Goal: Task Accomplishment & Management: Manage account settings

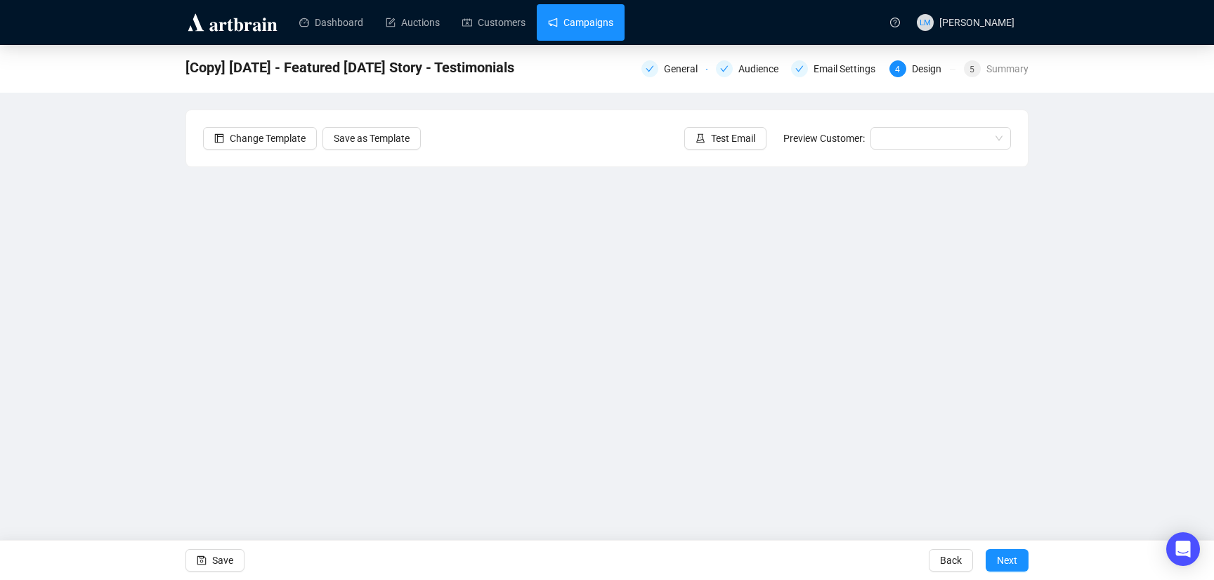
click at [593, 20] on link "Campaigns" at bounding box center [580, 22] width 65 height 37
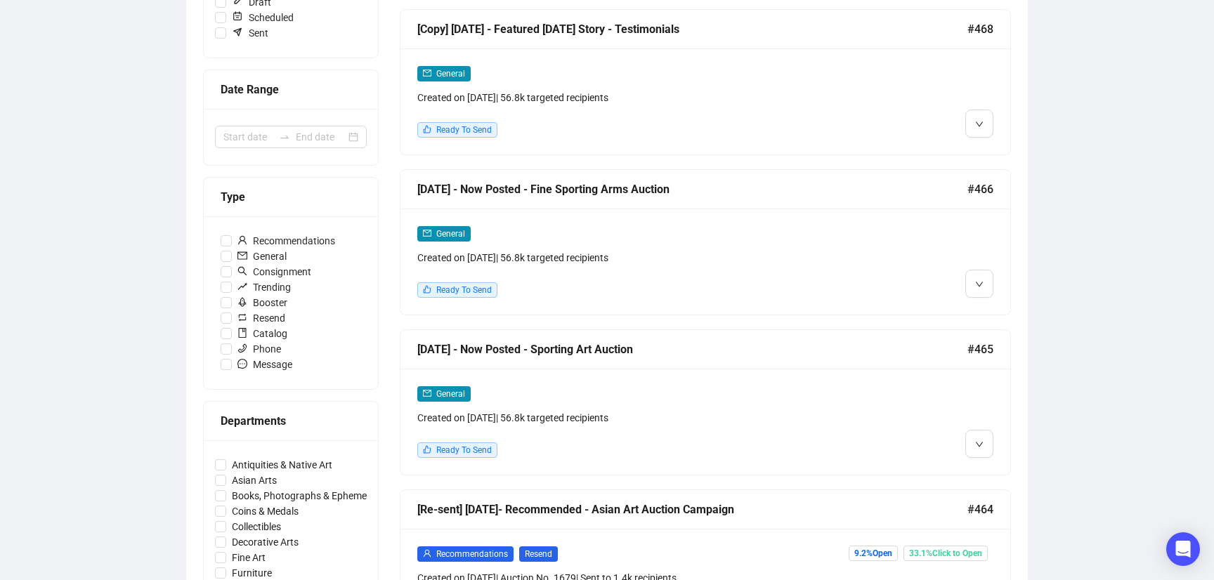
scroll to position [251, 0]
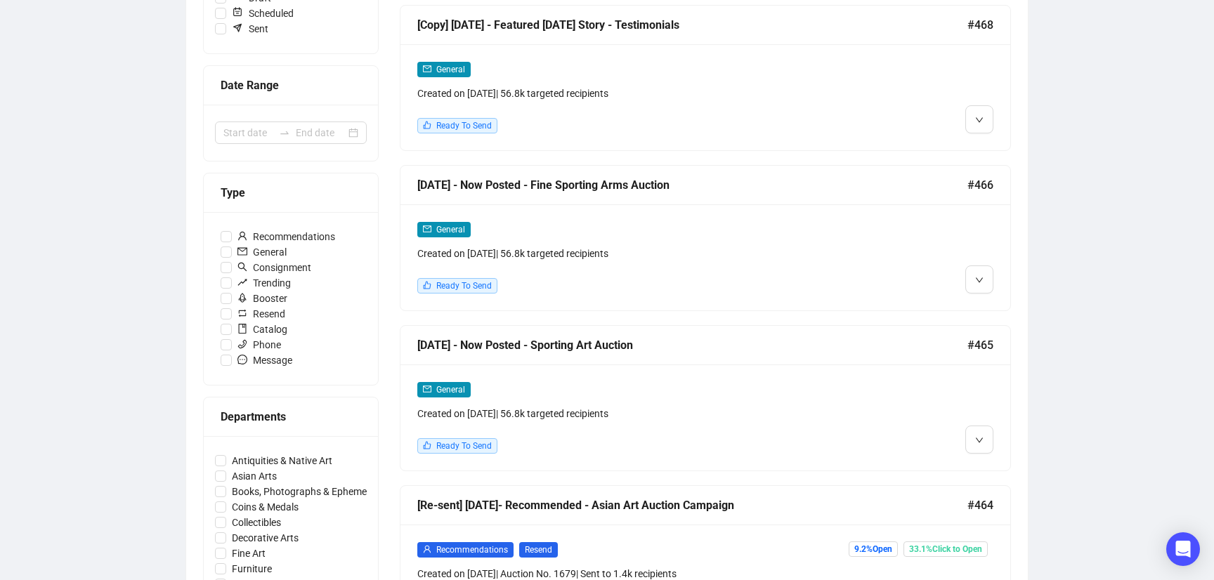
click at [714, 396] on div "General Created on [DATE] | 56.8k targeted recipients" at bounding box center [632, 402] width 430 height 40
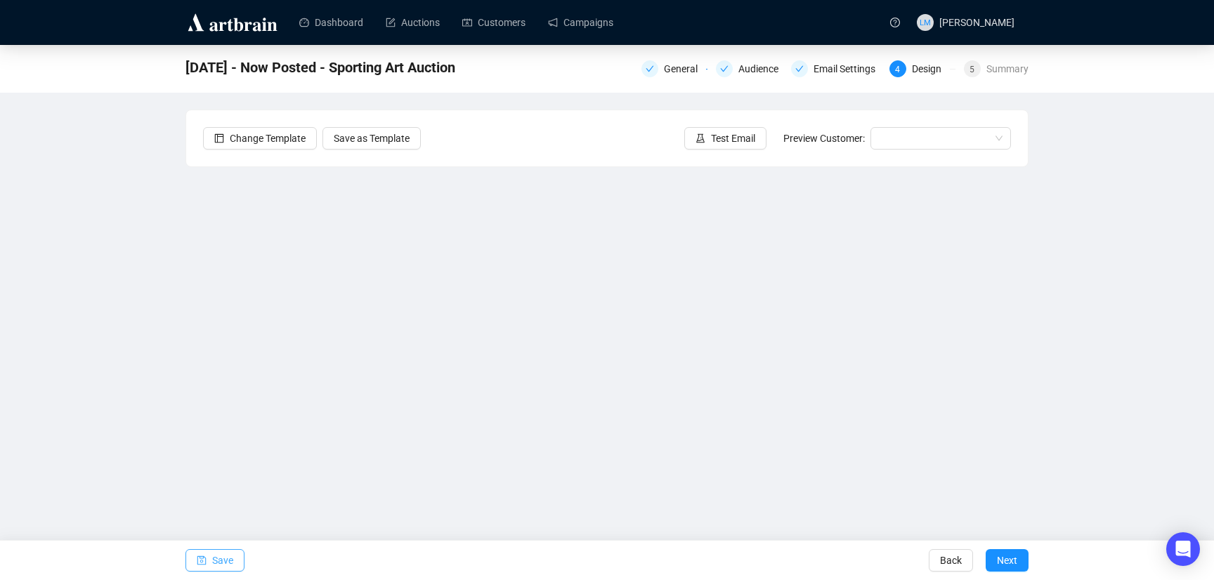
click at [232, 562] on span "Save" at bounding box center [222, 560] width 21 height 39
click at [223, 559] on span "Save" at bounding box center [222, 560] width 21 height 39
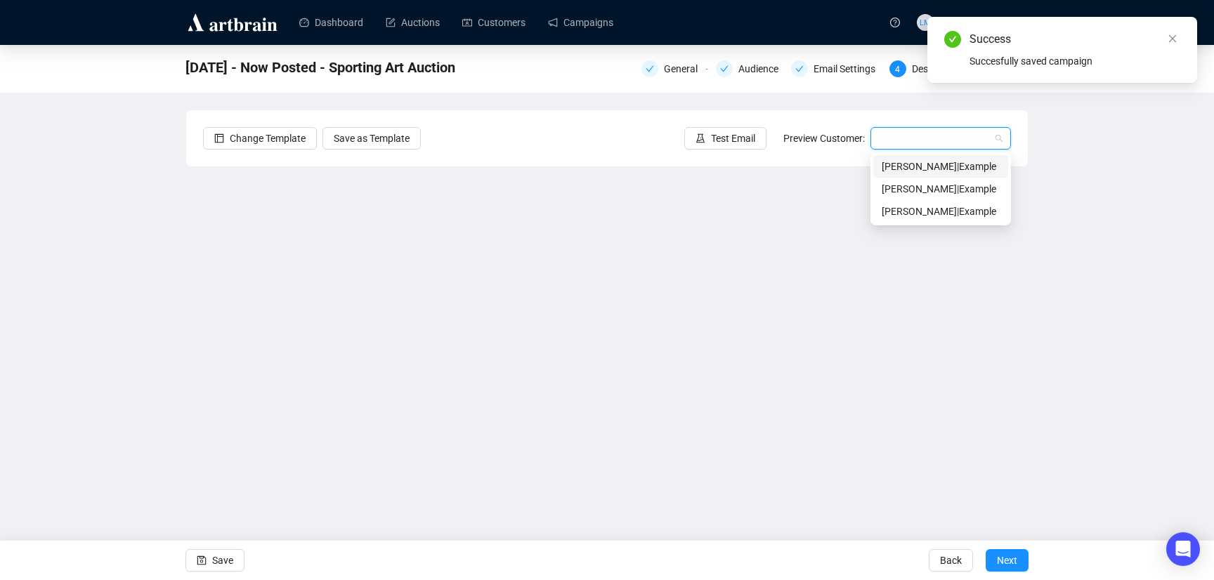
click at [927, 140] on input "search" at bounding box center [934, 138] width 111 height 21
click at [924, 171] on div "[PERSON_NAME] | Example" at bounding box center [941, 166] width 118 height 15
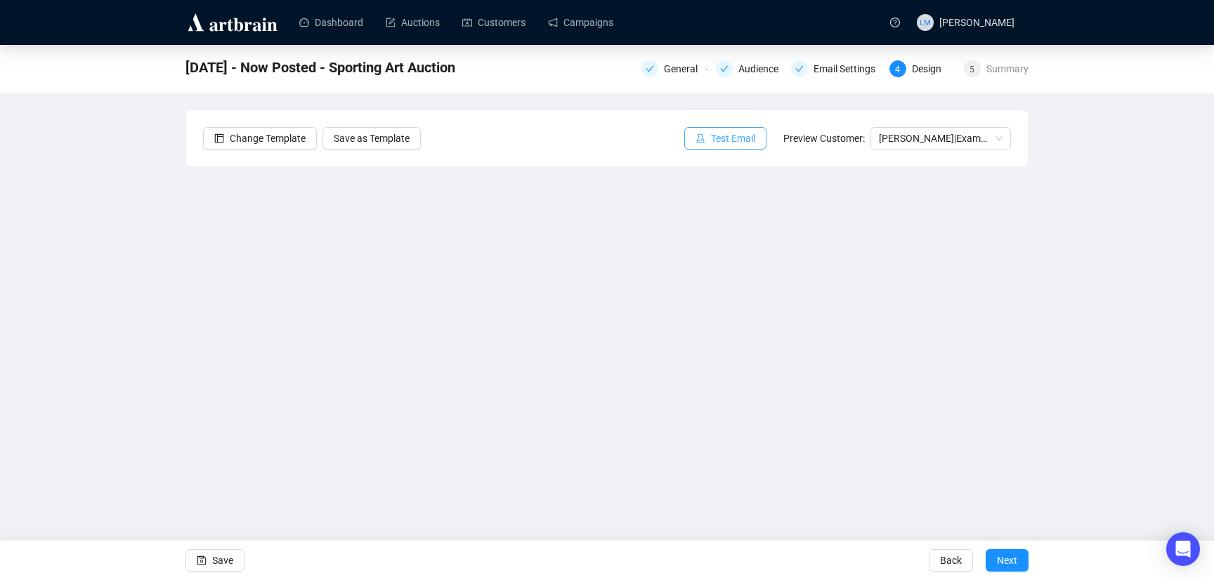
click at [728, 143] on span "Test Email" at bounding box center [733, 138] width 44 height 15
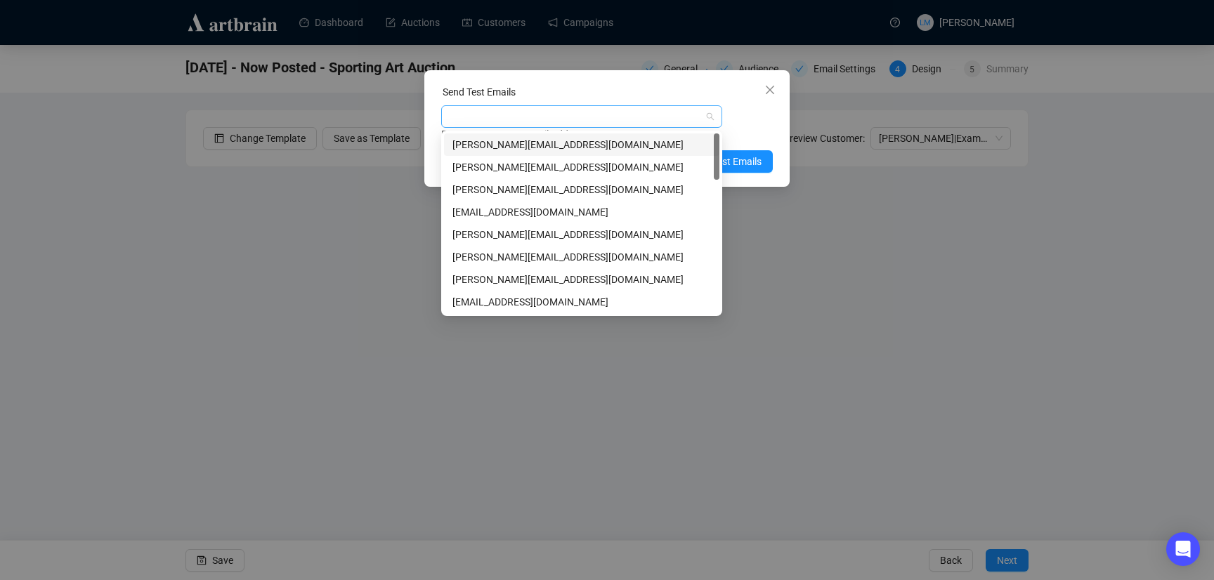
click at [604, 112] on div at bounding box center [574, 117] width 261 height 20
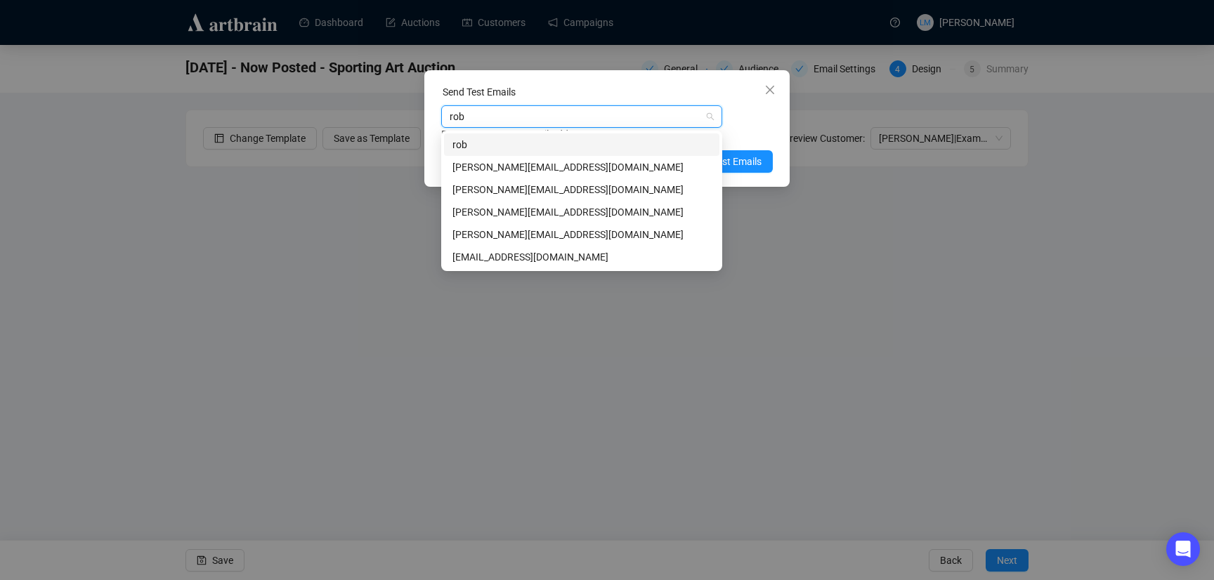
type input "[PERSON_NAME]"
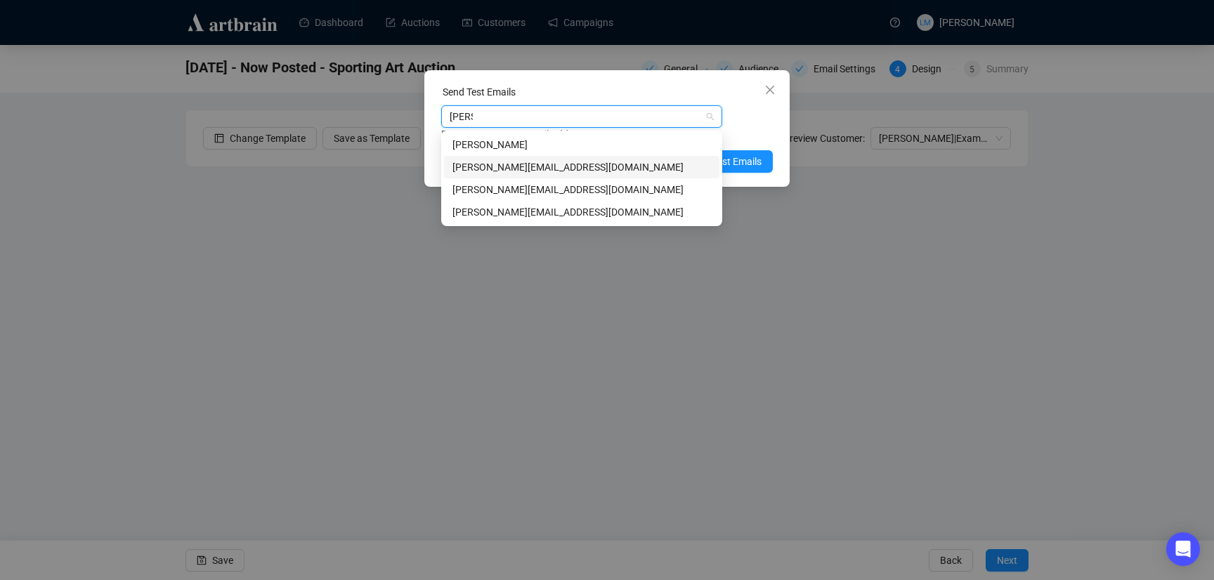
click at [566, 167] on div "[PERSON_NAME][EMAIL_ADDRESS][DOMAIN_NAME]" at bounding box center [582, 167] width 259 height 15
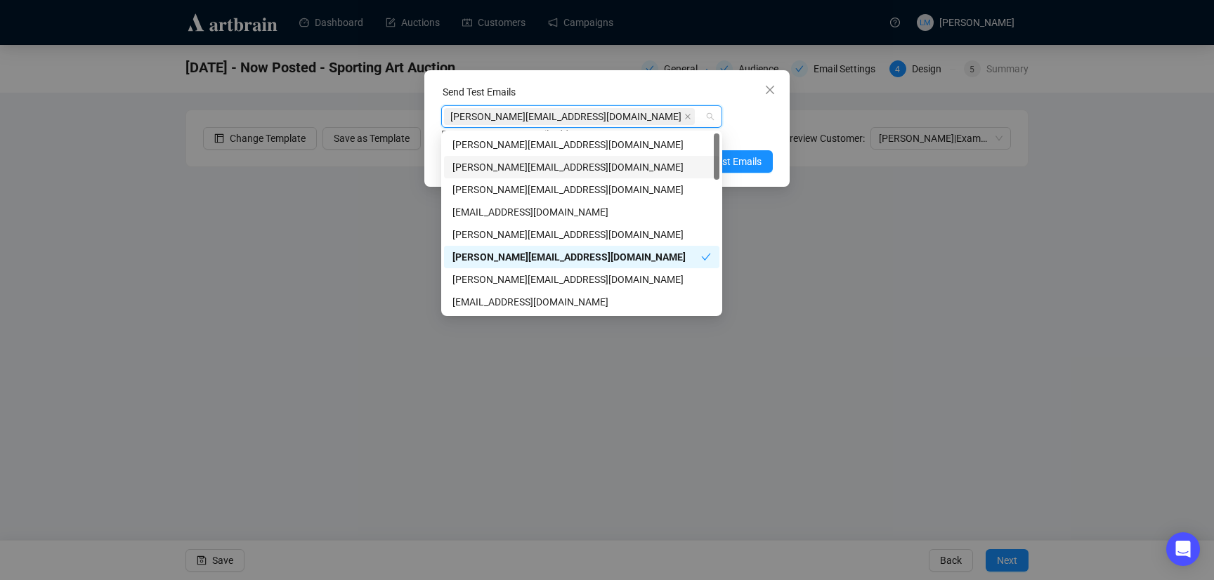
click at [745, 108] on div "[PERSON_NAME][EMAIL_ADDRESS][DOMAIN_NAME] Enter up to 20 Test Email Addresses" at bounding box center [607, 123] width 332 height 37
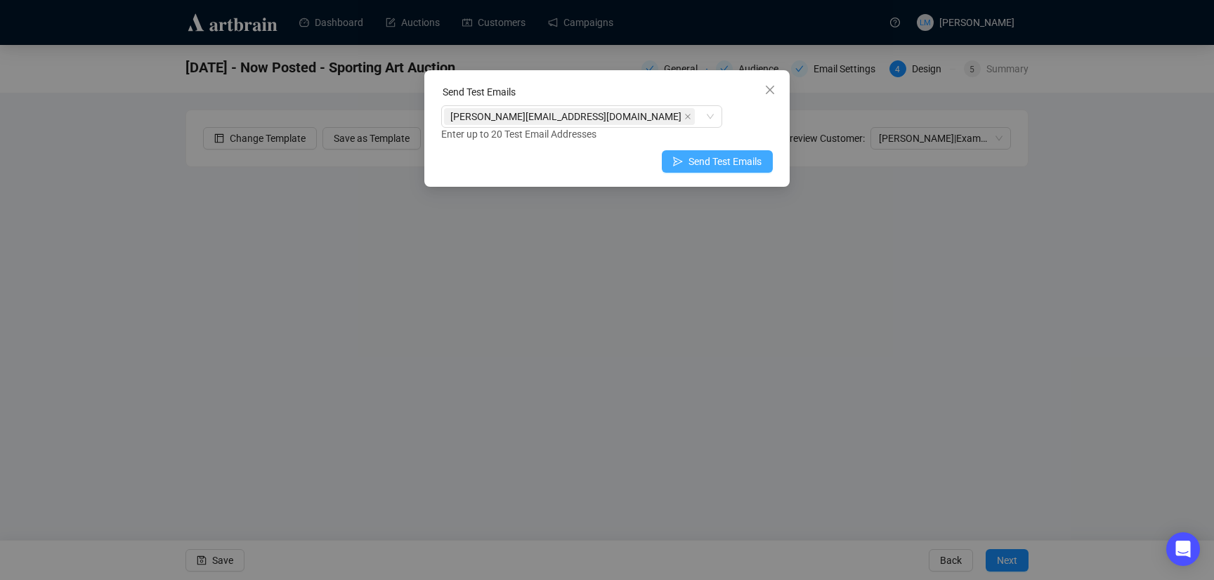
click at [736, 166] on span "Send Test Emails" at bounding box center [725, 161] width 73 height 15
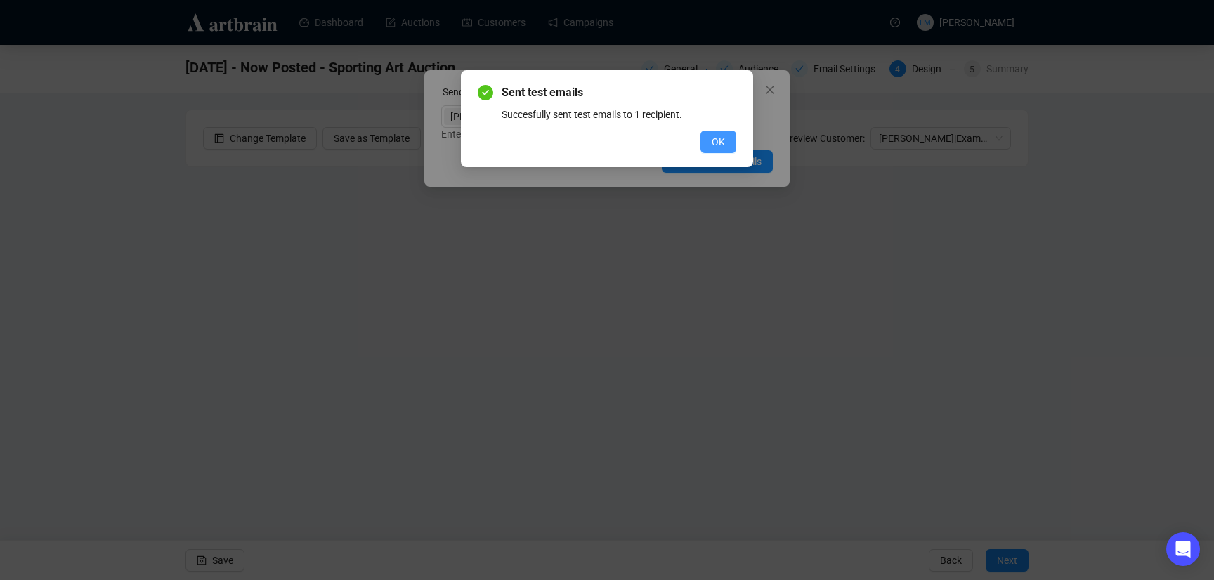
click at [713, 141] on span "OK" at bounding box center [718, 141] width 13 height 15
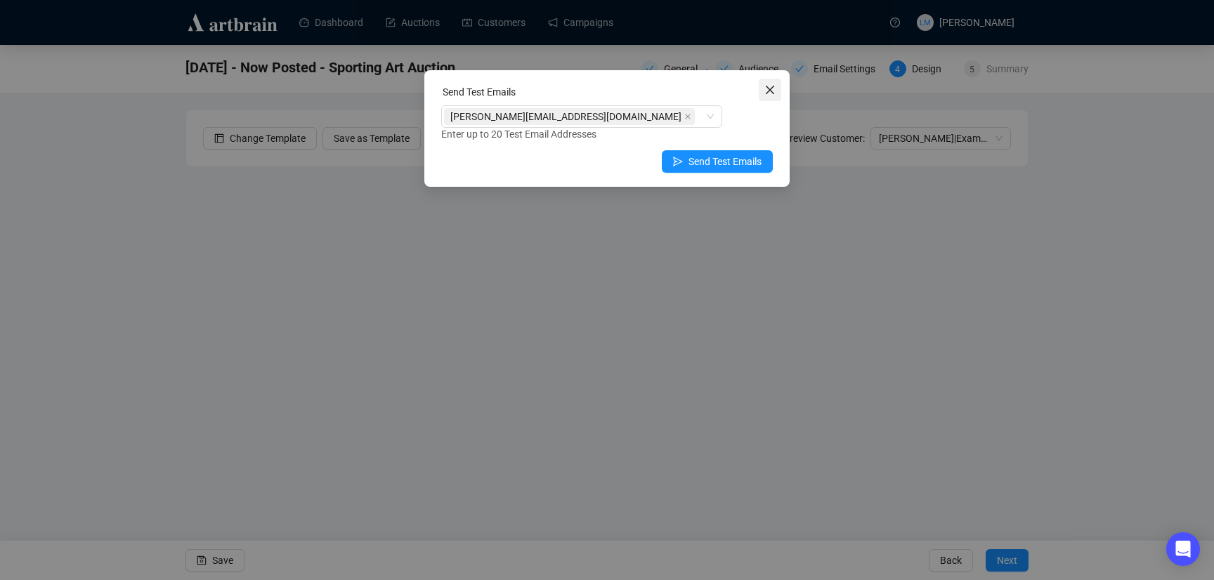
click at [767, 92] on icon "close" at bounding box center [770, 90] width 8 height 8
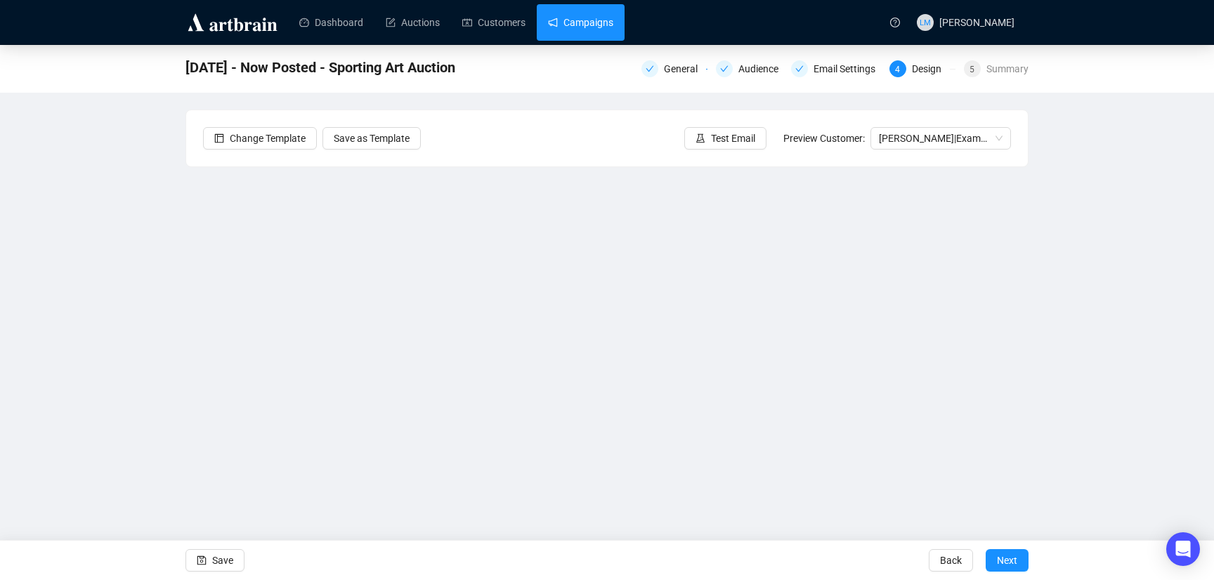
click at [600, 30] on link "Campaigns" at bounding box center [580, 22] width 65 height 37
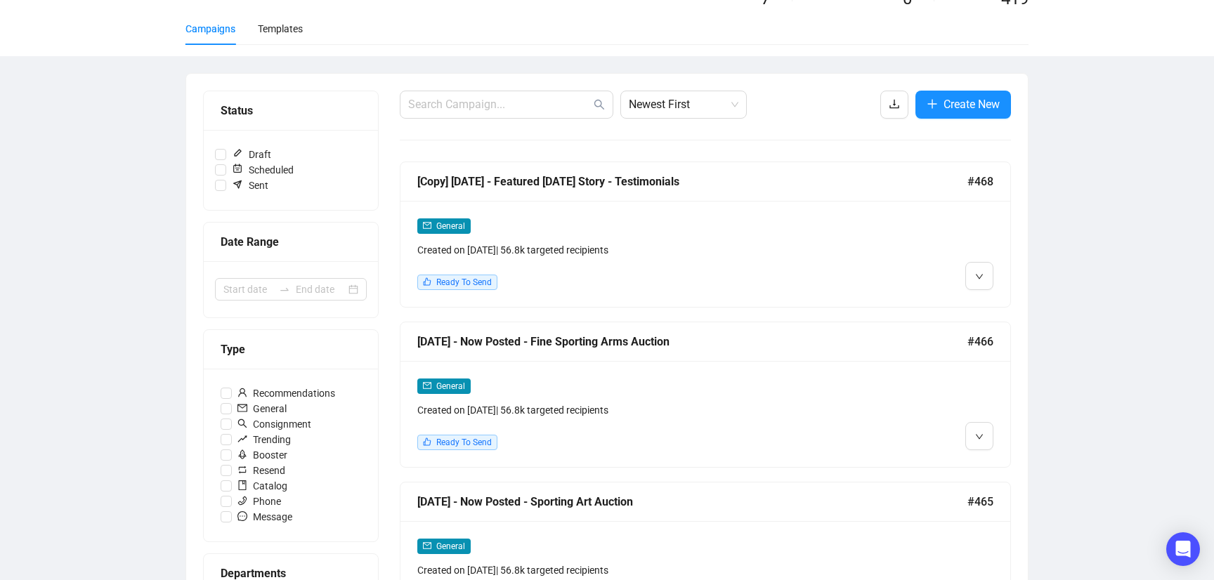
scroll to position [119, 0]
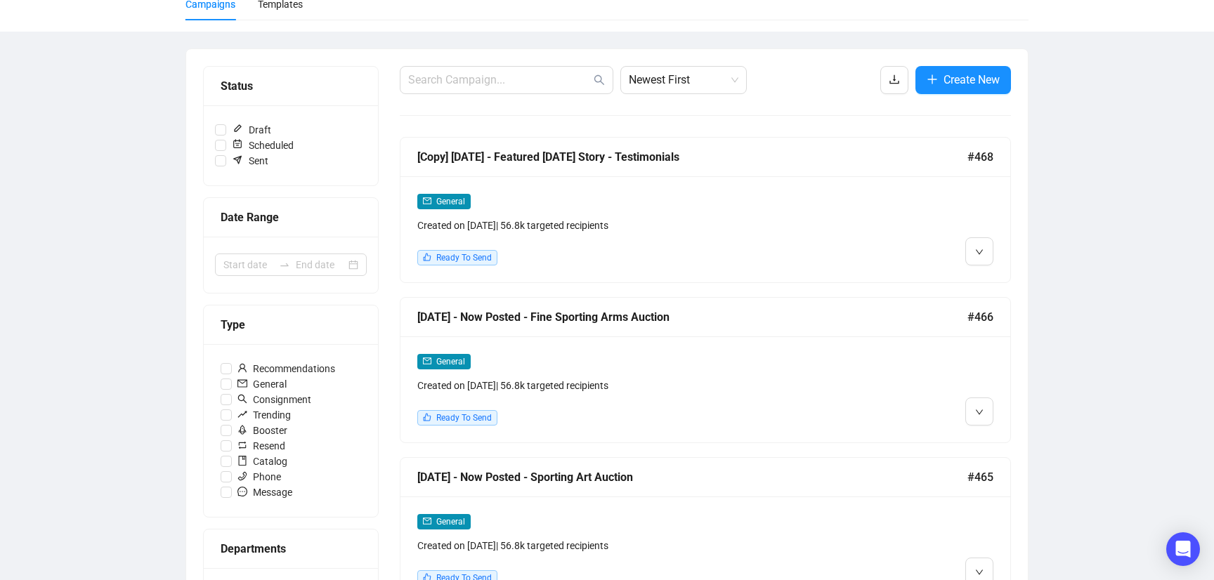
click at [750, 366] on div "General" at bounding box center [632, 361] width 430 height 16
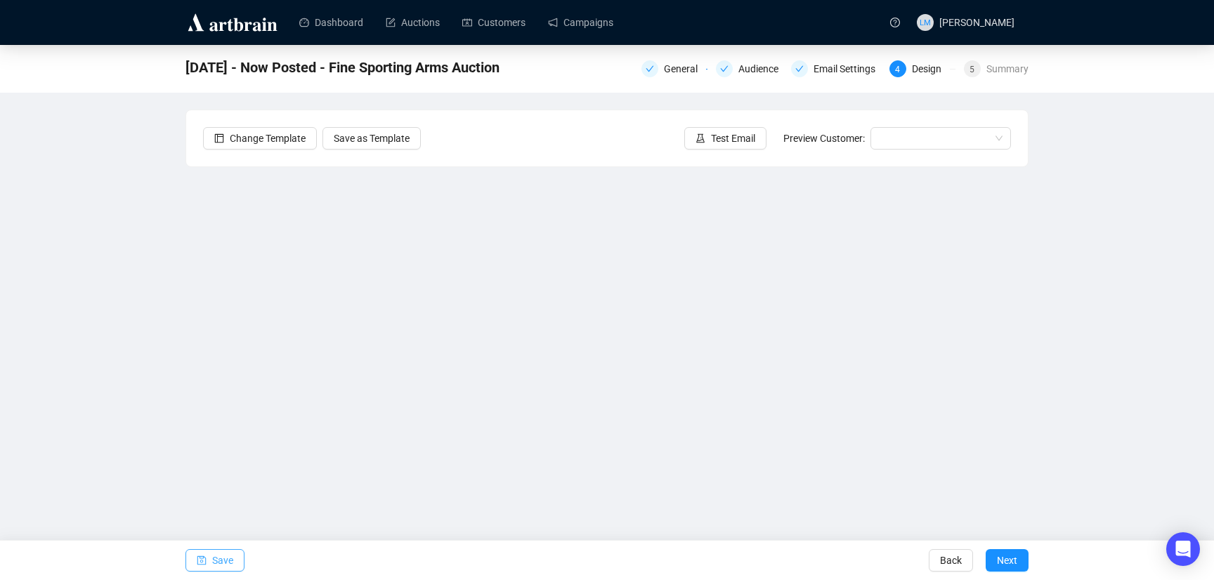
click at [224, 563] on span "Save" at bounding box center [222, 560] width 21 height 39
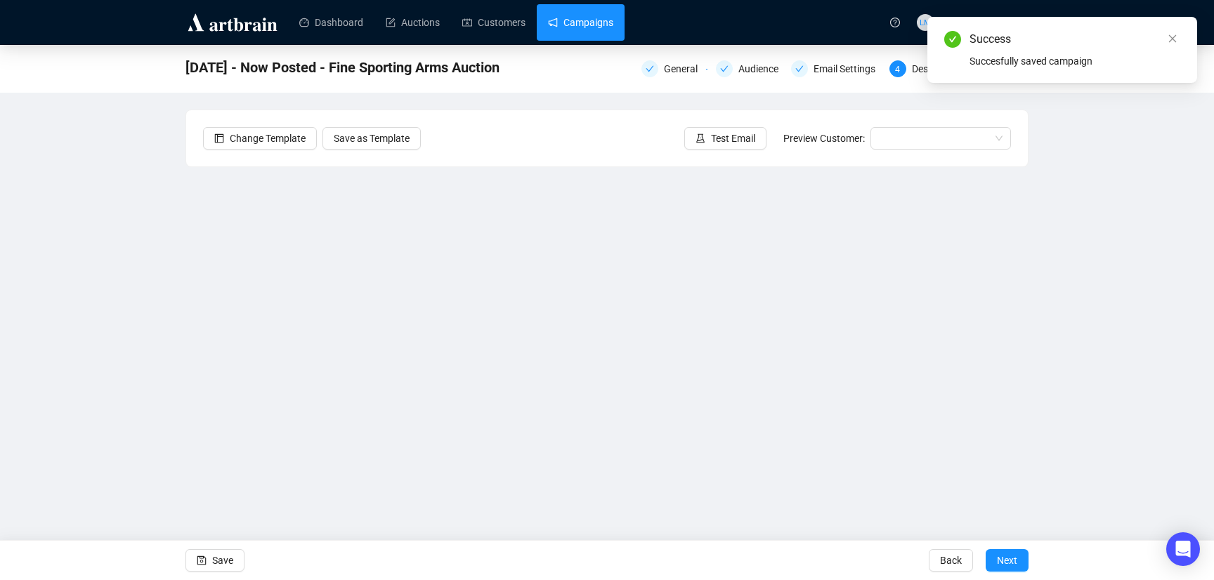
click at [595, 27] on link "Campaigns" at bounding box center [580, 22] width 65 height 37
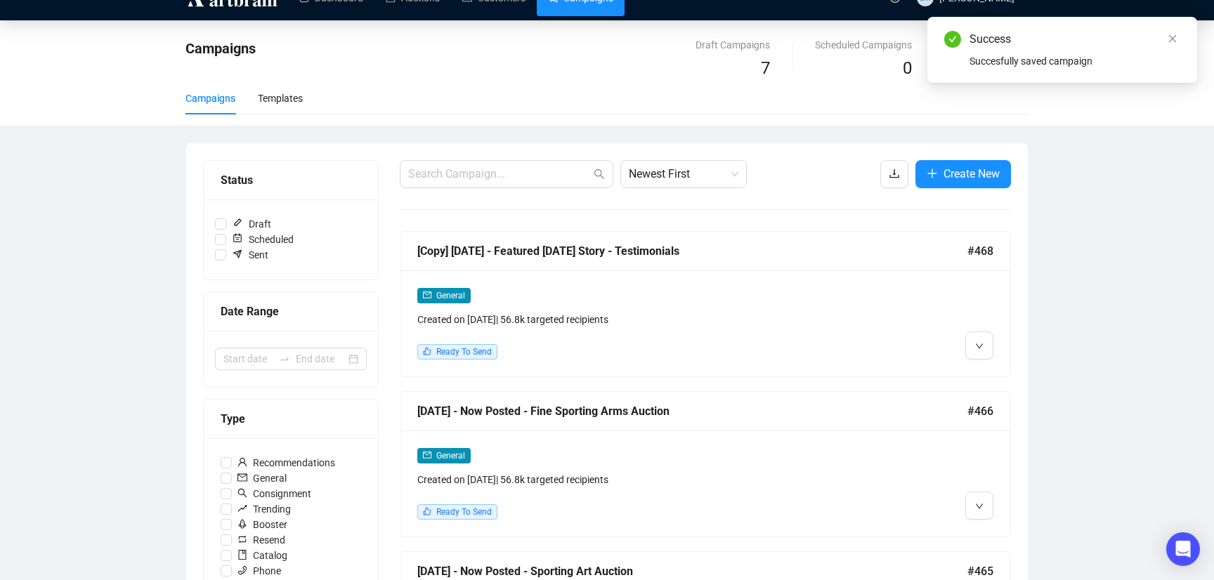
scroll to position [30, 0]
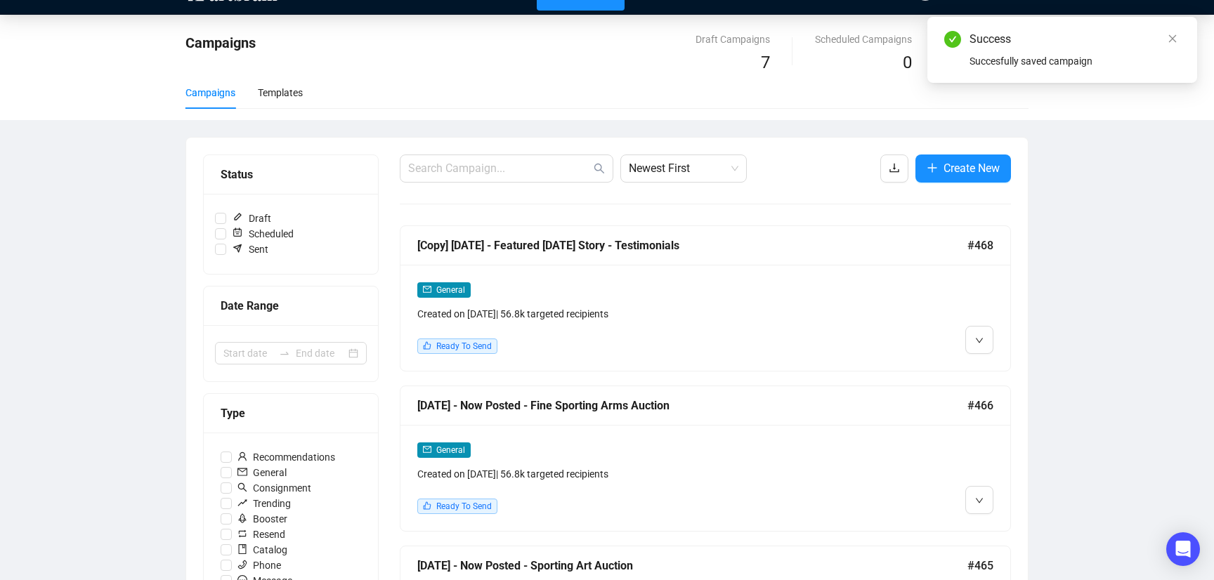
click at [713, 301] on div "General Created on [DATE] | 56.8k targeted recipients" at bounding box center [632, 302] width 430 height 40
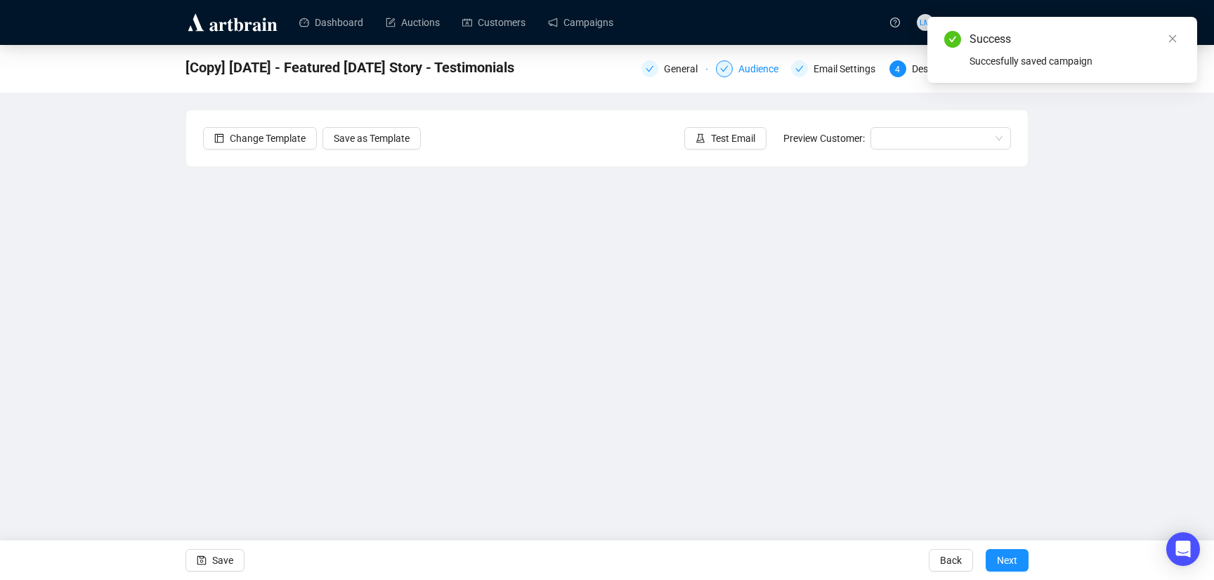
click at [760, 72] on div "Audience" at bounding box center [763, 68] width 48 height 17
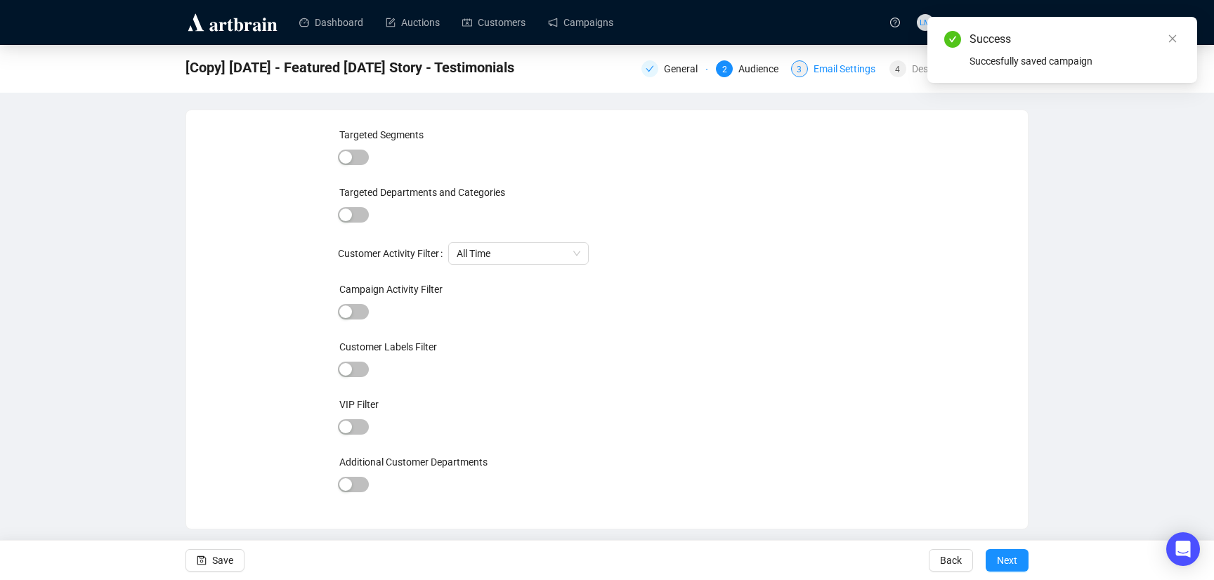
click at [822, 72] on div "Email Settings" at bounding box center [849, 68] width 70 height 17
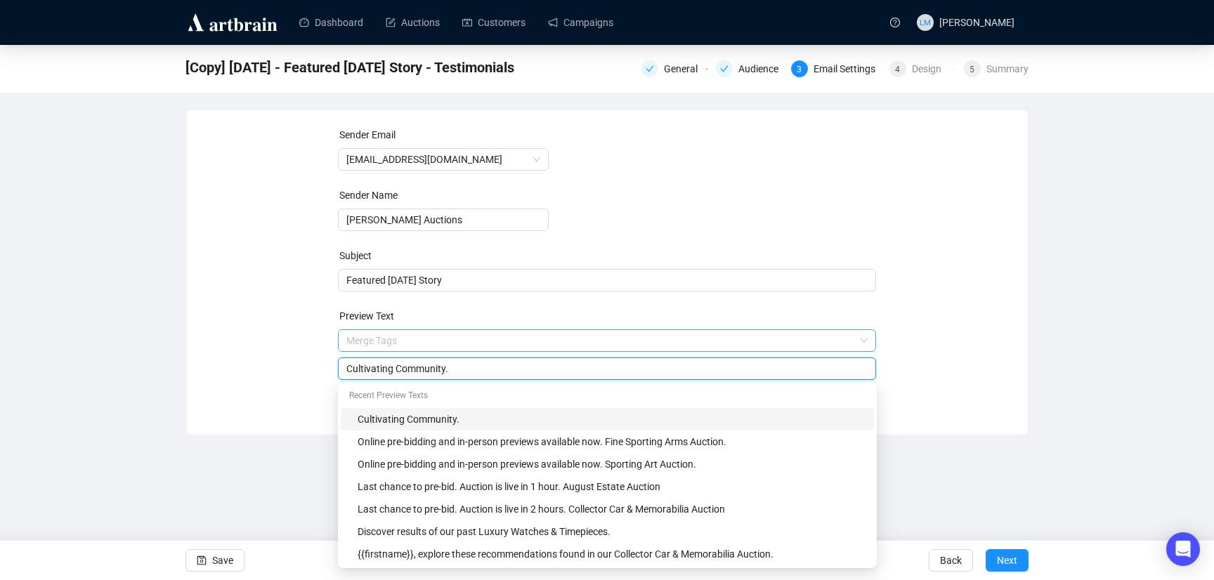
drag, startPoint x: 473, startPoint y: 344, endPoint x: 398, endPoint y: 344, distance: 75.2
click at [398, 344] on span "Merge Tags Cultivating Community." at bounding box center [607, 354] width 539 height 39
click at [474, 366] on input "Cultivating Community." at bounding box center [607, 368] width 522 height 15
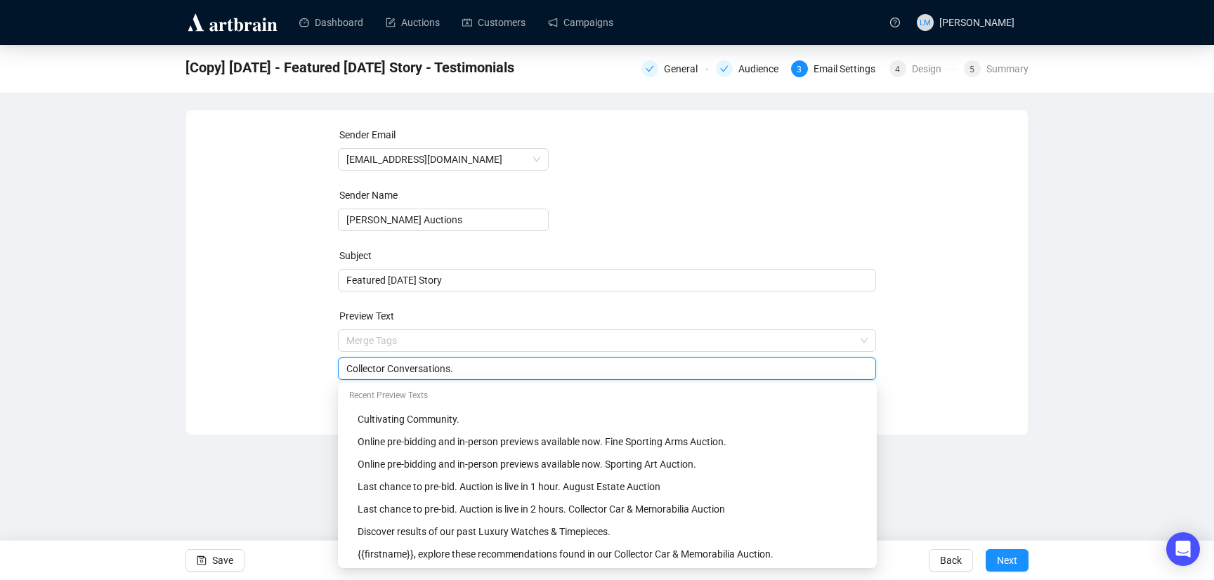
type input "Collector Conversations."
click at [245, 491] on div "Dashboard Auctions Customers Campaigns LM [PERSON_NAME] [Copy] [DATE] - Feature…" at bounding box center [607, 290] width 1214 height 580
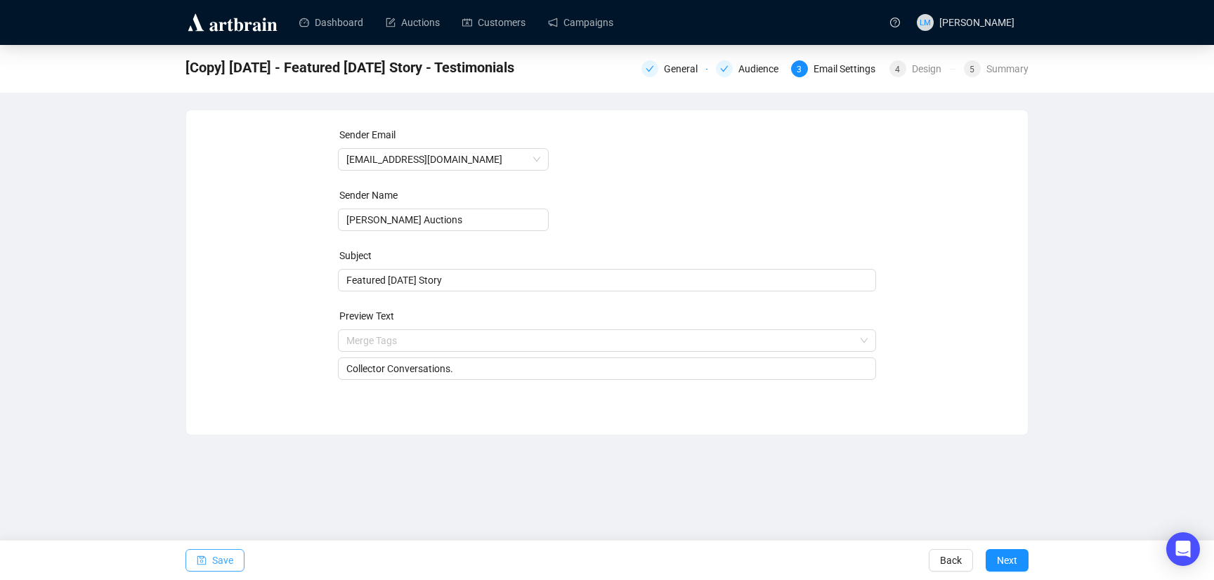
click at [226, 559] on span "Save" at bounding box center [222, 560] width 21 height 39
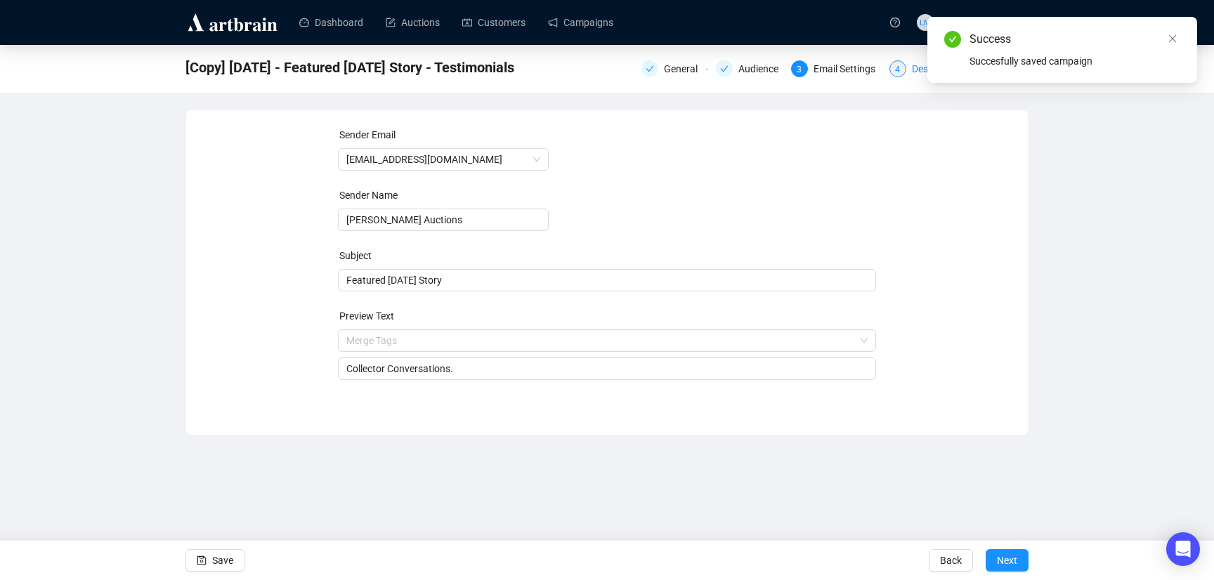
click at [912, 70] on div "Design" at bounding box center [931, 68] width 38 height 17
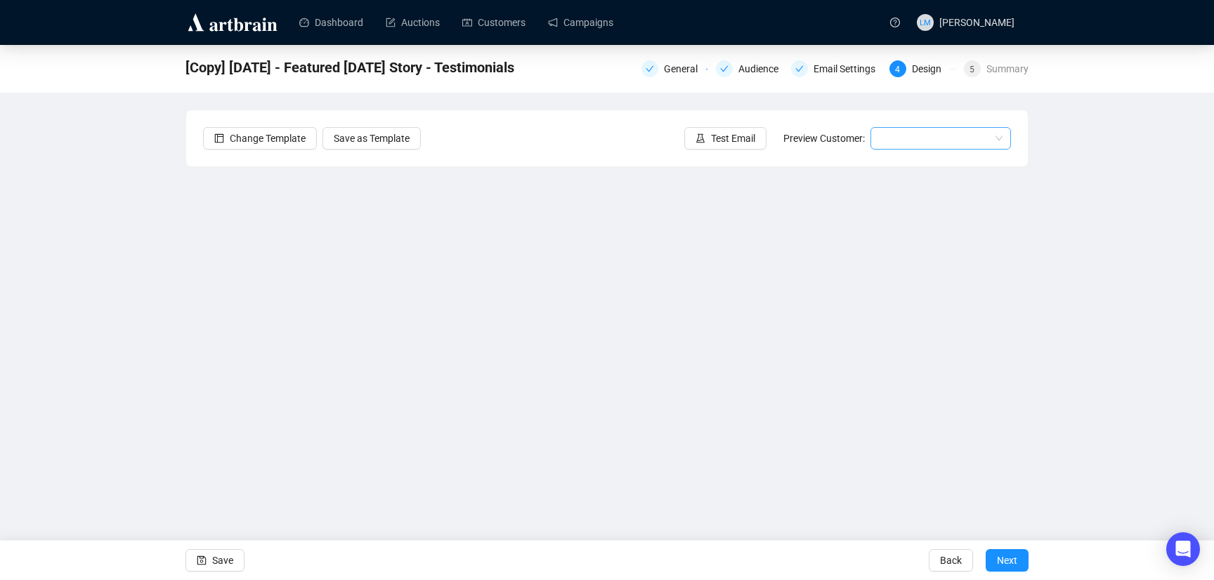
click at [940, 141] on input "search" at bounding box center [934, 138] width 111 height 21
click at [220, 561] on span "Save" at bounding box center [222, 560] width 21 height 39
click at [959, 141] on input "search" at bounding box center [934, 138] width 111 height 21
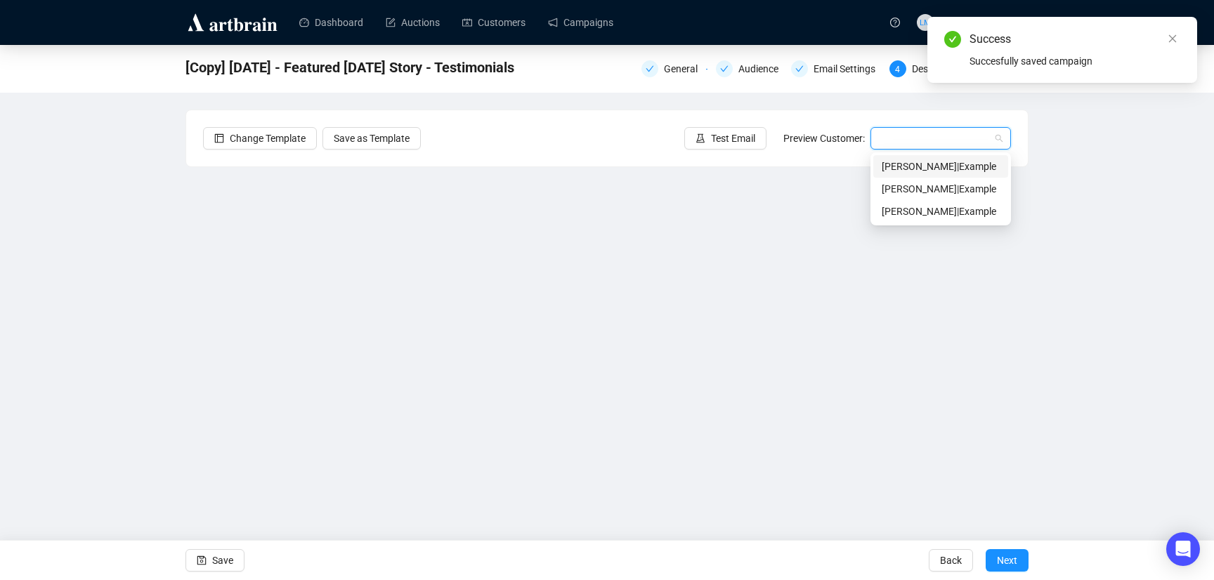
click at [923, 174] on div "[PERSON_NAME] | Example" at bounding box center [940, 166] width 135 height 22
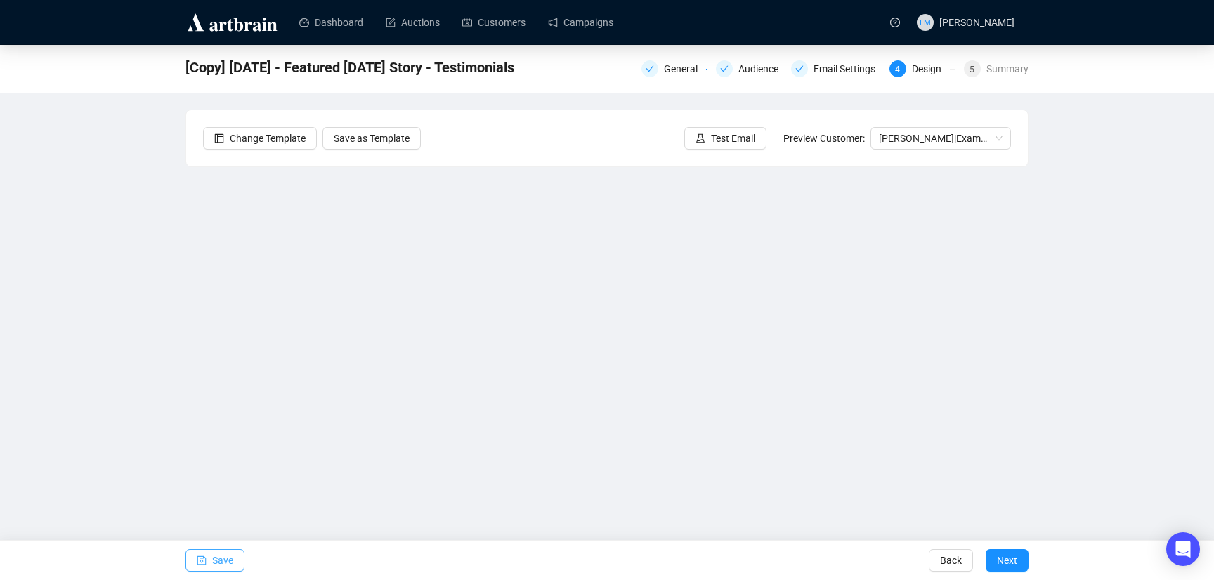
click at [227, 562] on span "Save" at bounding box center [222, 560] width 21 height 39
click at [216, 559] on span "Save" at bounding box center [222, 560] width 21 height 39
click at [212, 552] on button "Save" at bounding box center [215, 561] width 59 height 22
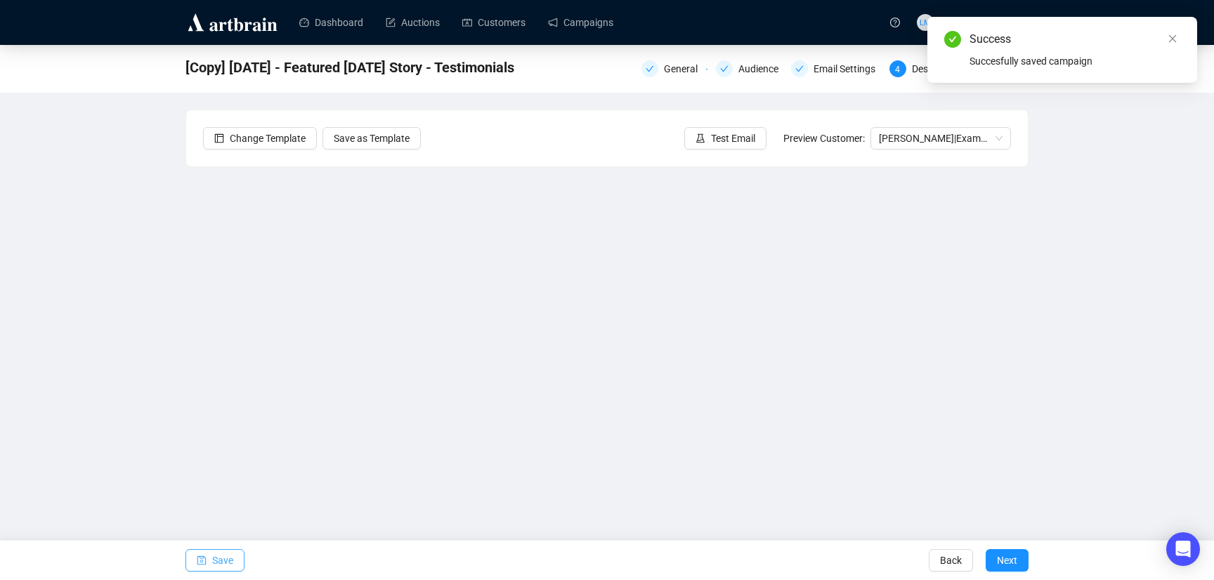
click at [216, 558] on span "Save" at bounding box center [222, 560] width 21 height 39
click at [586, 25] on link "Campaigns" at bounding box center [580, 22] width 65 height 37
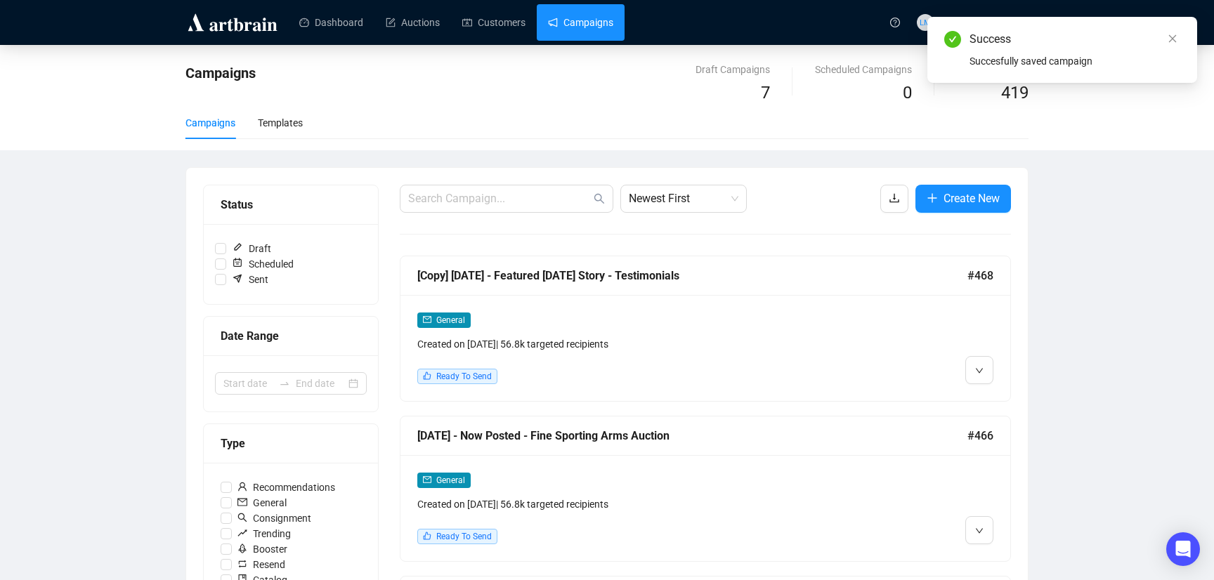
click at [728, 461] on div "General Created on [DATE] | 56.8k targeted recipients Ready To Send" at bounding box center [706, 508] width 610 height 106
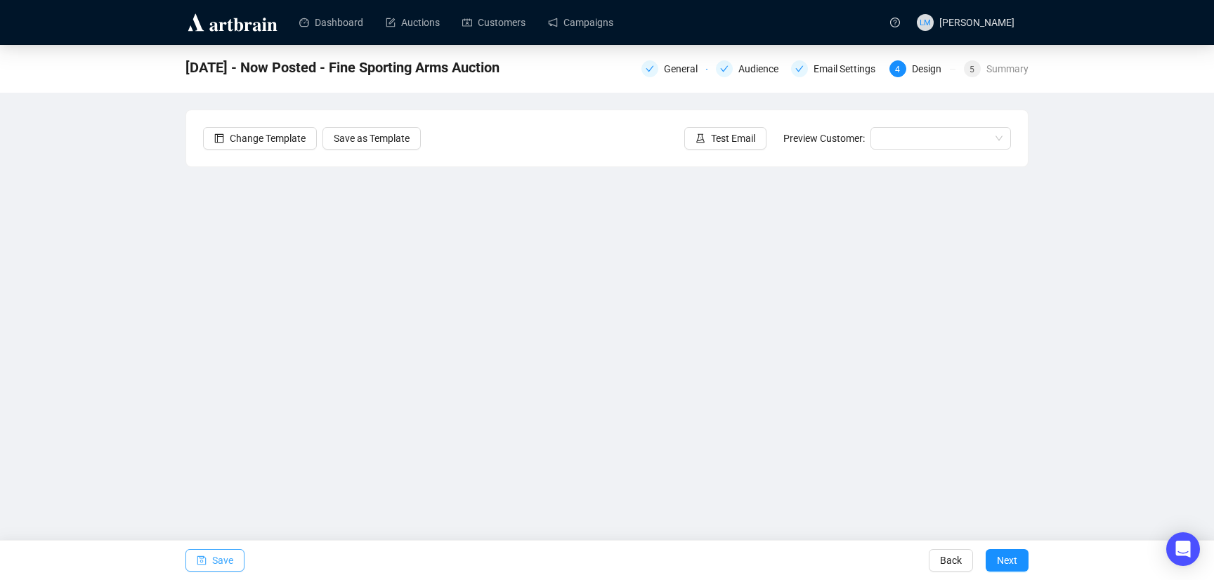
click at [227, 564] on span "Save" at bounding box center [222, 560] width 21 height 39
click at [207, 560] on button "Save" at bounding box center [215, 561] width 59 height 22
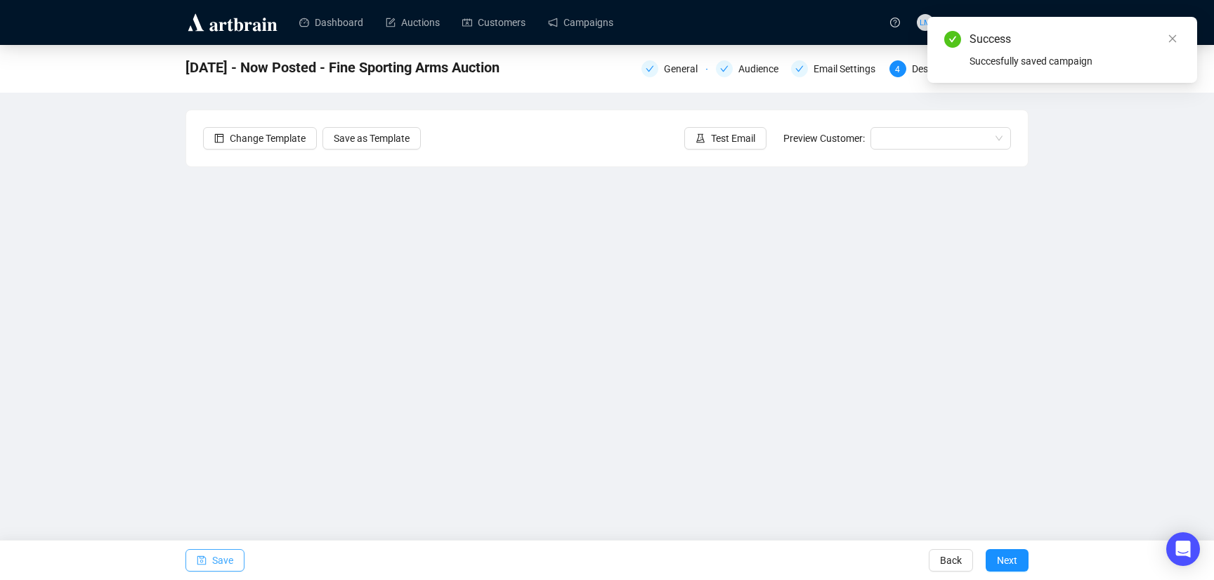
click at [205, 561] on icon "save" at bounding box center [201, 561] width 9 height 9
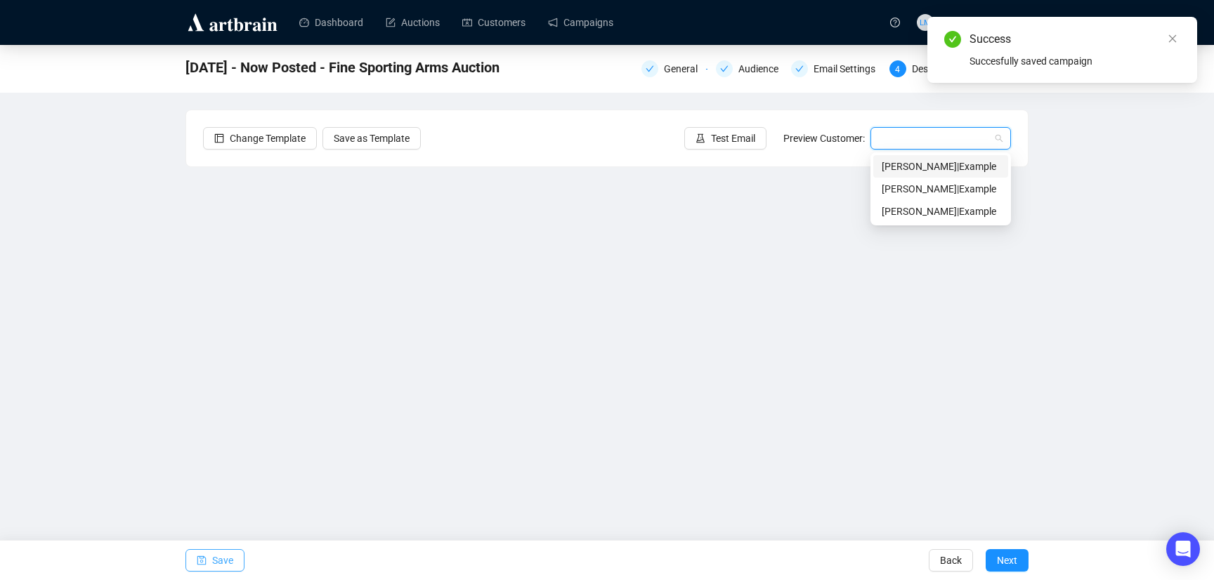
click at [913, 139] on input "search" at bounding box center [934, 138] width 111 height 21
click at [912, 169] on div "[PERSON_NAME] | Example" at bounding box center [941, 166] width 118 height 15
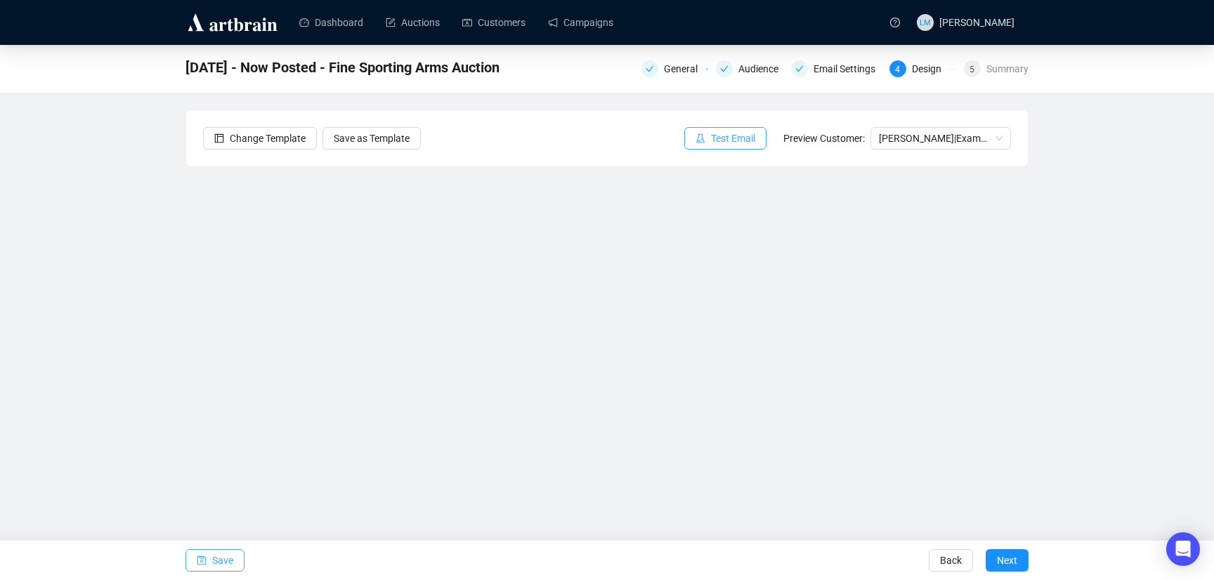
click at [722, 143] on span "Test Email" at bounding box center [733, 138] width 44 height 15
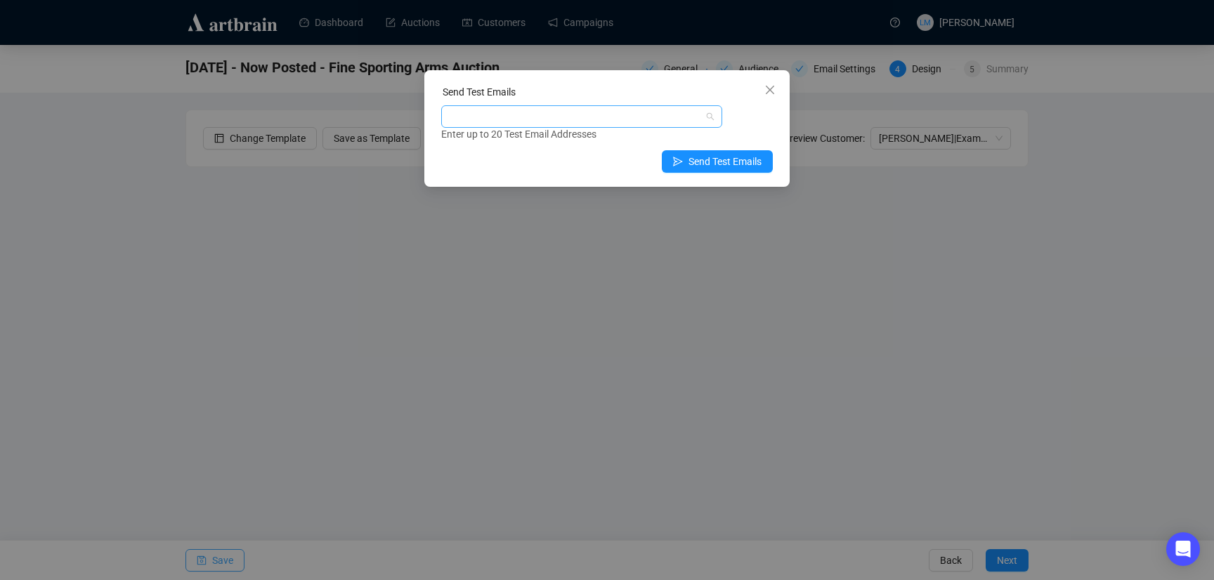
click at [654, 117] on div at bounding box center [574, 117] width 261 height 20
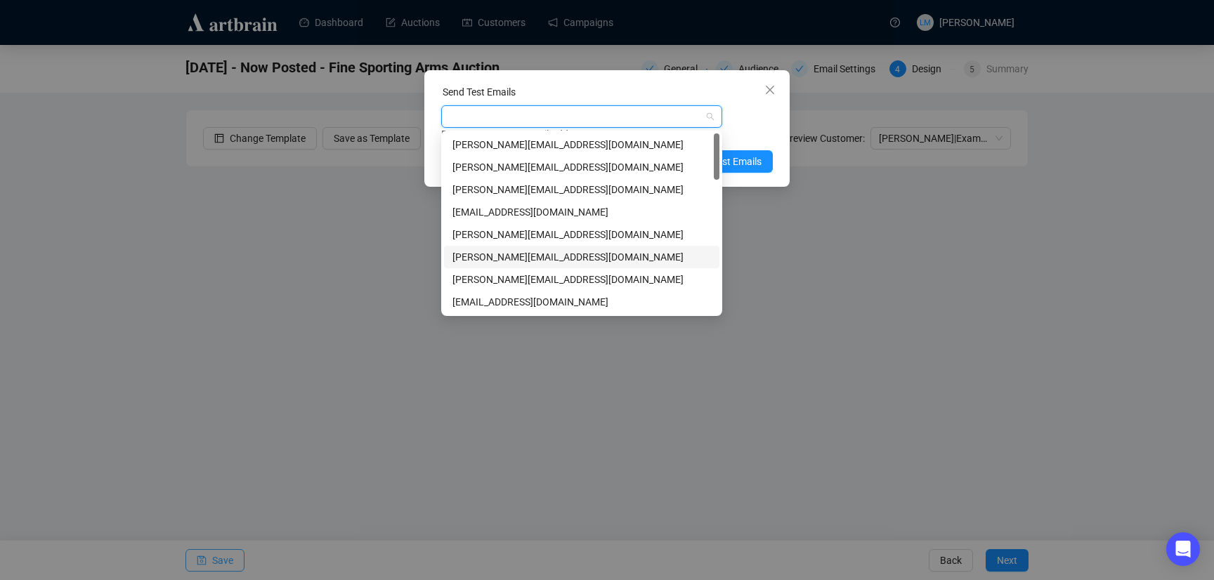
click at [502, 259] on div "[PERSON_NAME][EMAIL_ADDRESS][DOMAIN_NAME]" at bounding box center [582, 256] width 259 height 15
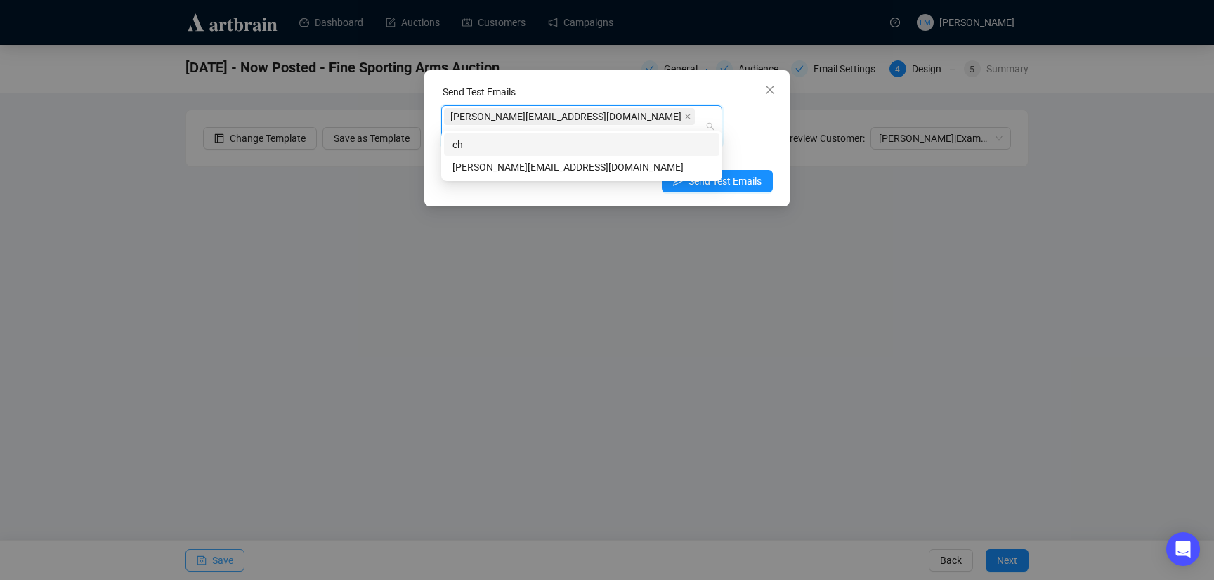
type input "chri"
click at [559, 164] on div "[PERSON_NAME][EMAIL_ADDRESS][DOMAIN_NAME]" at bounding box center [582, 167] width 259 height 15
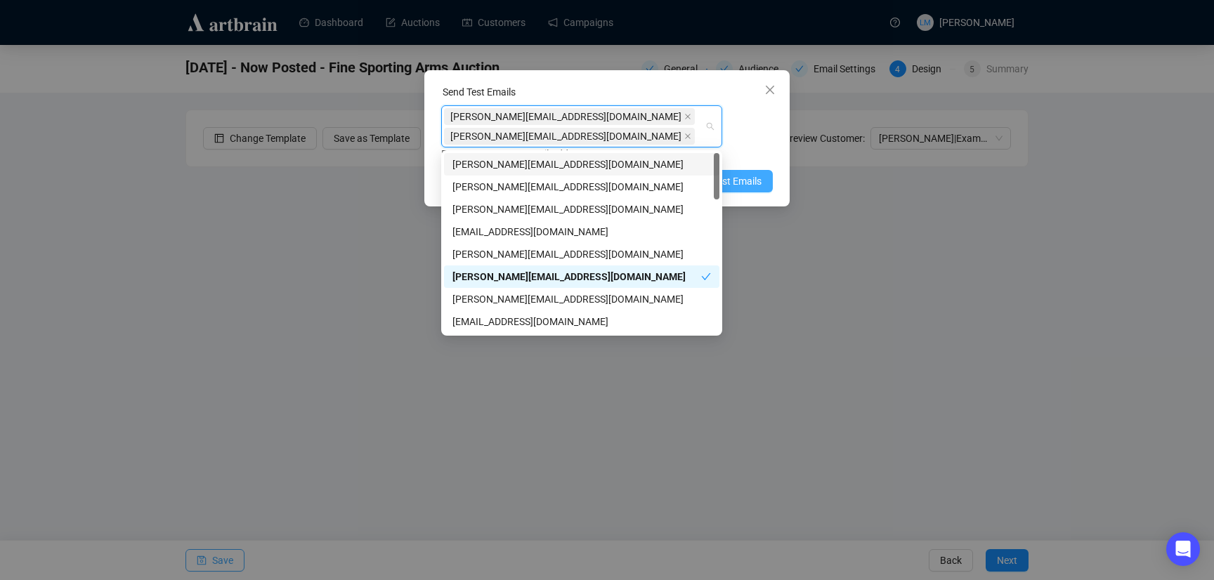
click at [762, 180] on button "Send Test Emails" at bounding box center [717, 181] width 111 height 22
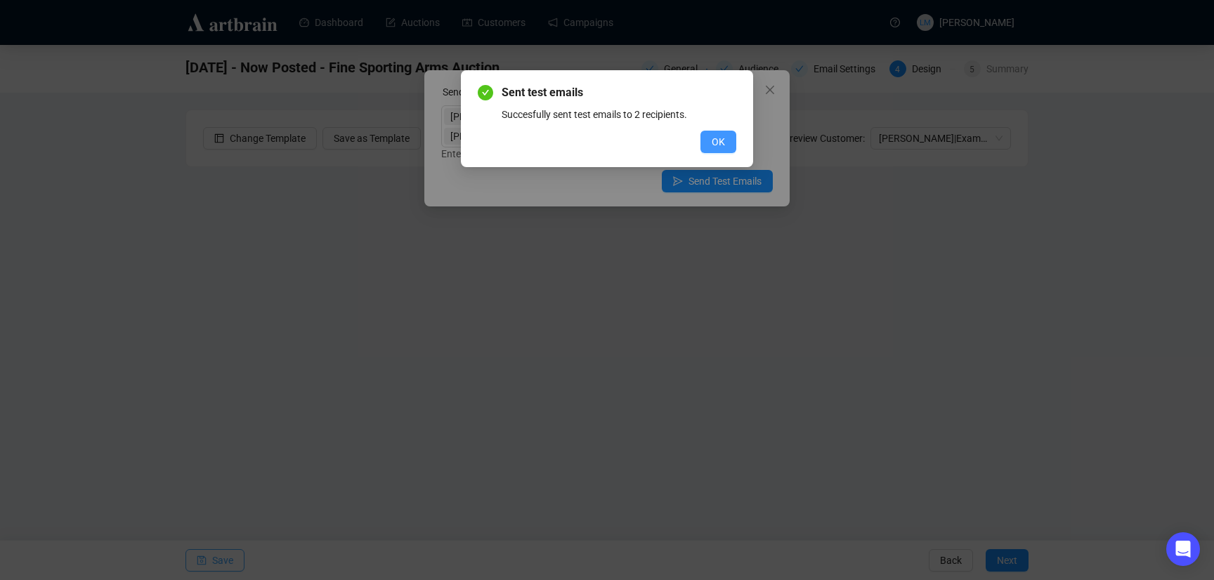
click at [710, 150] on button "OK" at bounding box center [719, 142] width 36 height 22
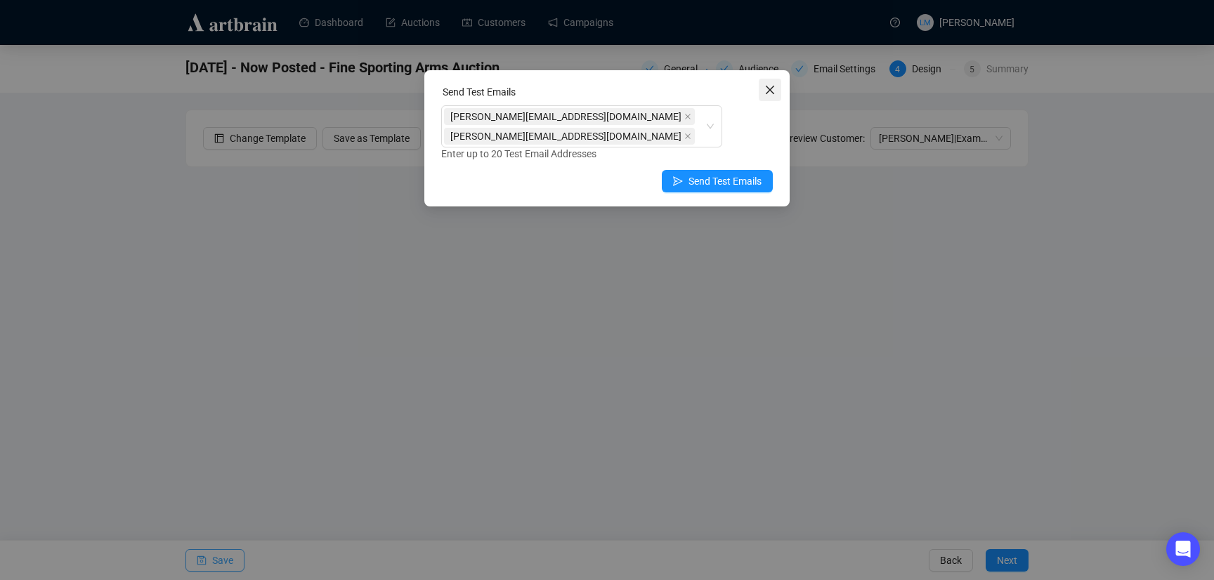
click at [772, 87] on icon "close" at bounding box center [770, 90] width 8 height 8
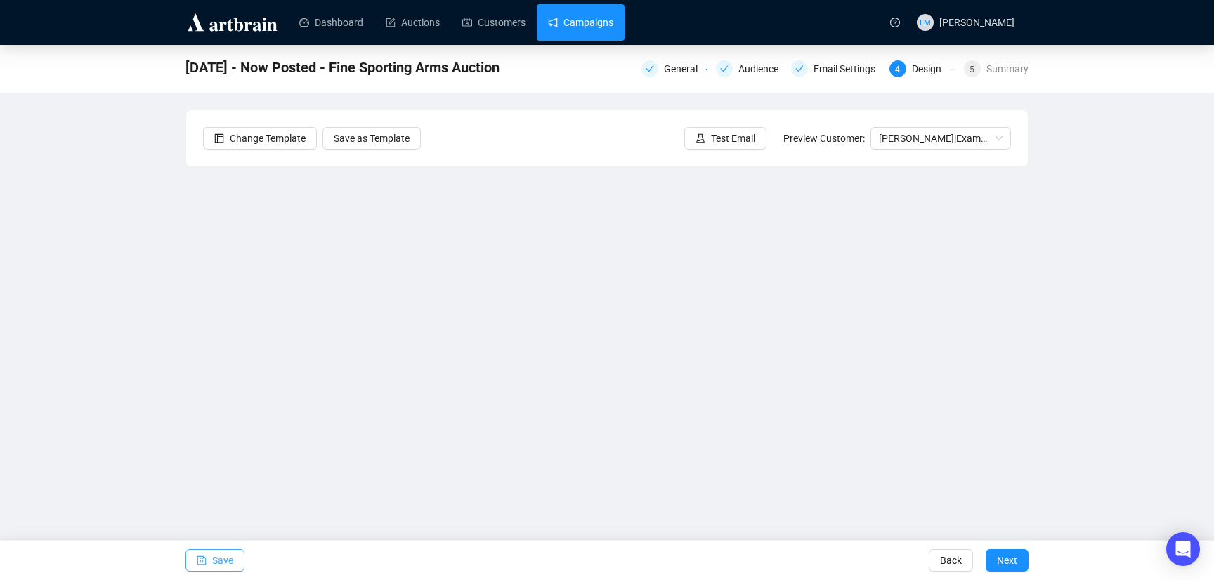
click at [590, 12] on link "Campaigns" at bounding box center [580, 22] width 65 height 37
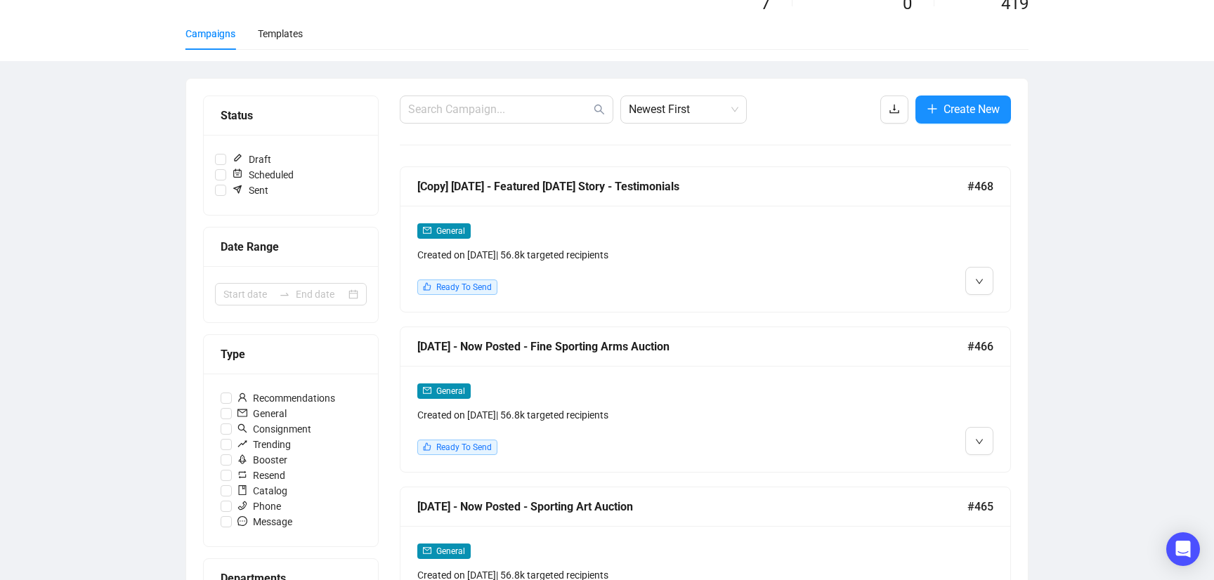
scroll to position [130, 0]
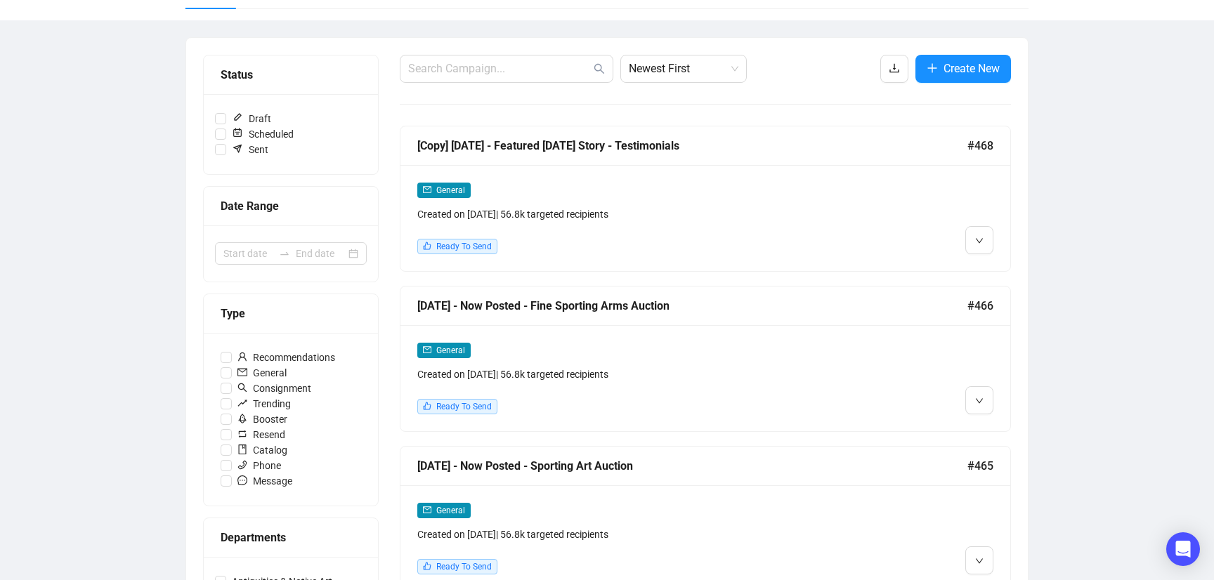
click at [792, 315] on div "[DATE] - Now Posted - Fine Sporting Arms Auction #466" at bounding box center [706, 306] width 610 height 39
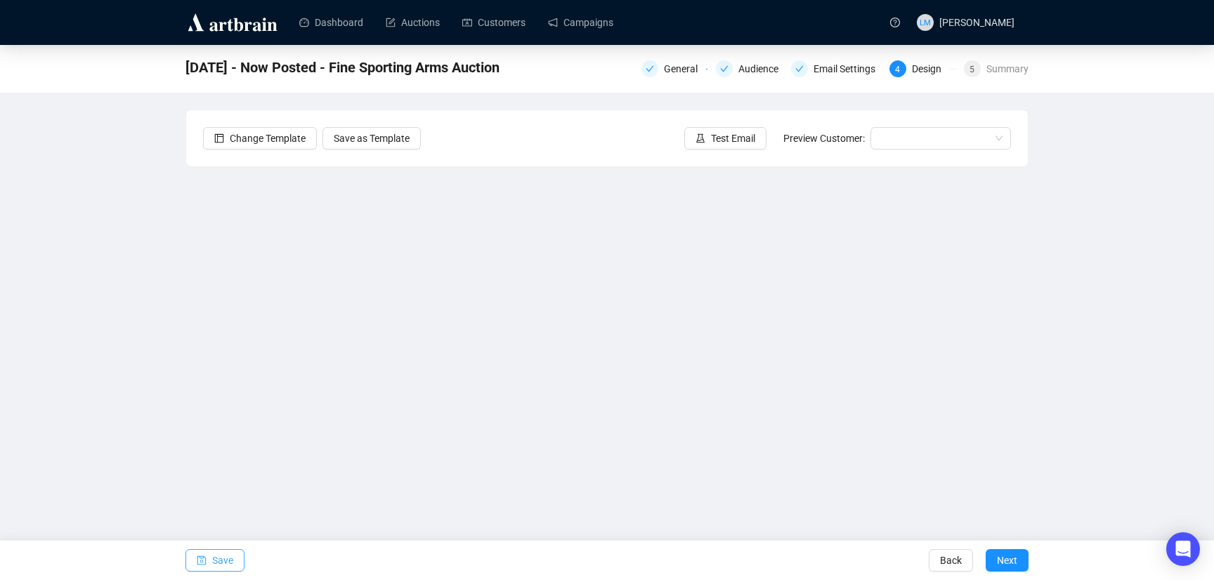
click at [221, 561] on span "Save" at bounding box center [222, 560] width 21 height 39
click at [138, 418] on div "[DATE] - Now Posted - Fine Sporting Arms Auction General Audience Email Setting…" at bounding box center [607, 286] width 1214 height 482
click at [227, 560] on span "Save" at bounding box center [222, 560] width 21 height 39
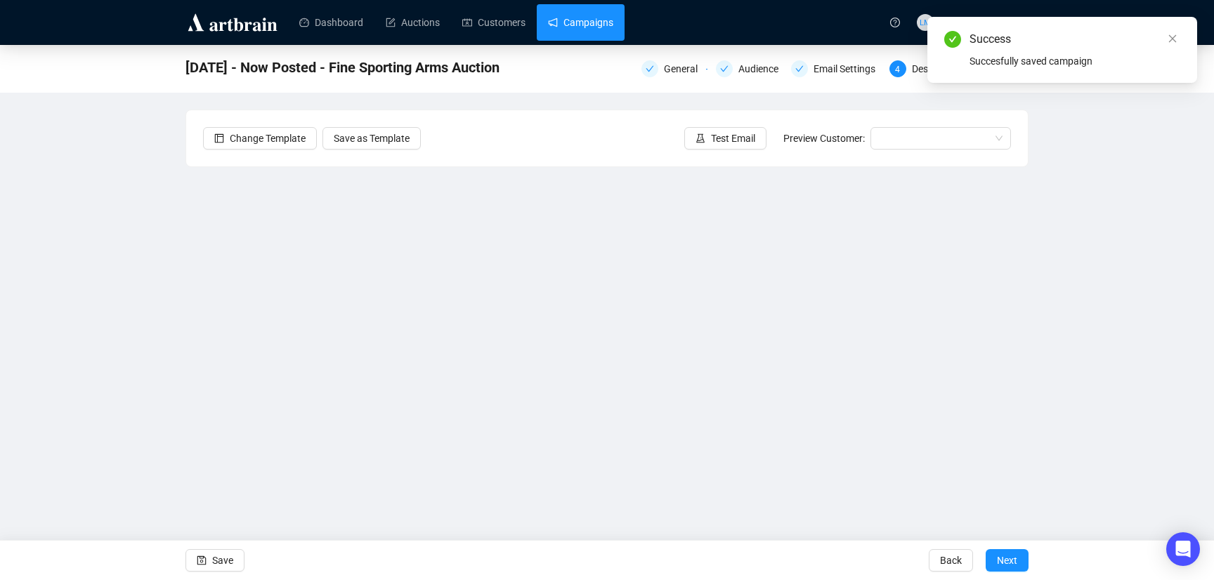
click at [596, 27] on link "Campaigns" at bounding box center [580, 22] width 65 height 37
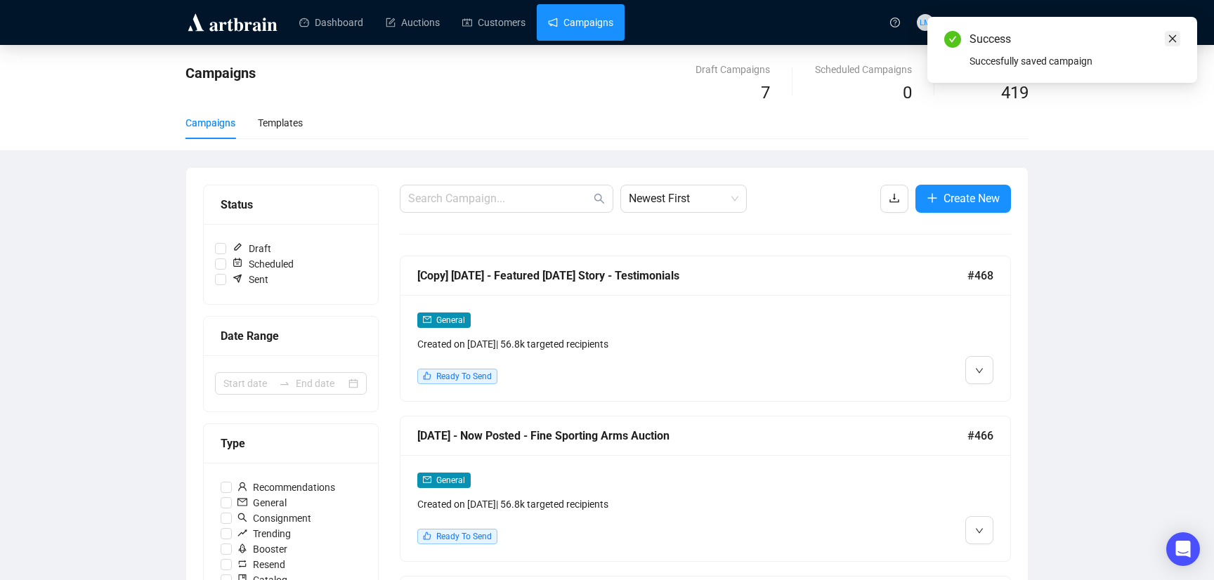
click at [1177, 39] on icon "close" at bounding box center [1173, 39] width 10 height 10
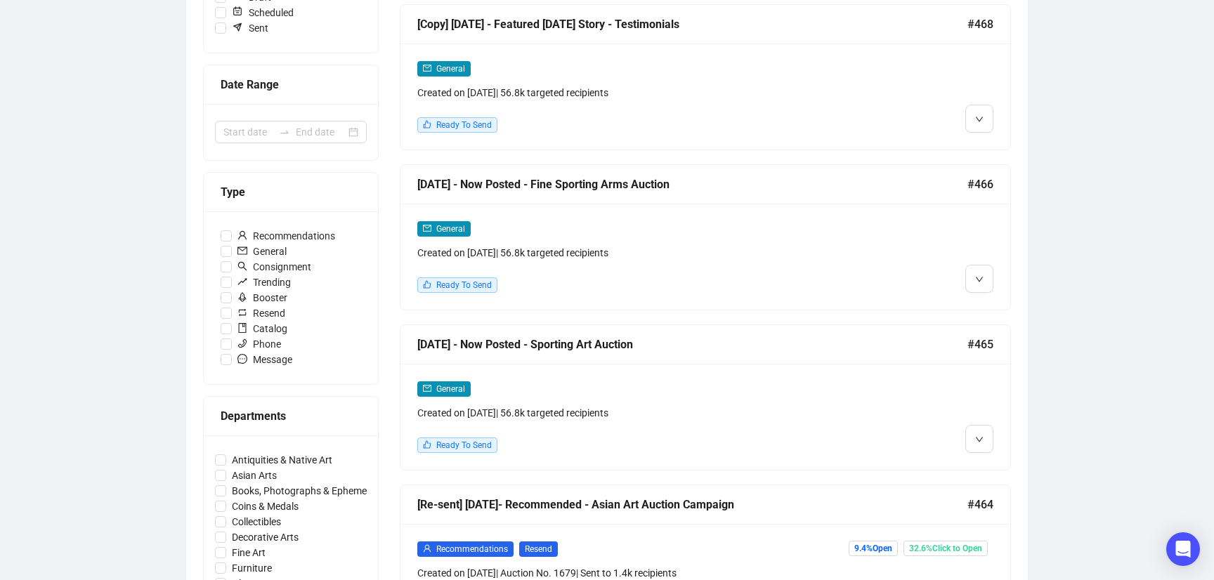
scroll to position [254, 0]
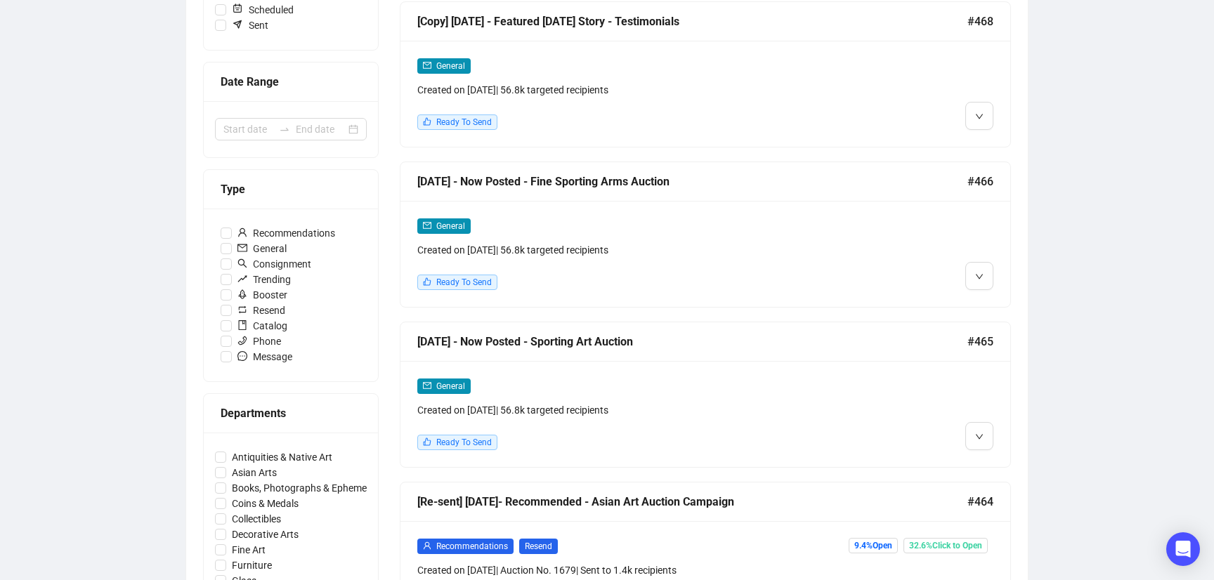
click at [893, 353] on div "[DATE] - Now Posted - Sporting Art Auction #465" at bounding box center [706, 342] width 610 height 39
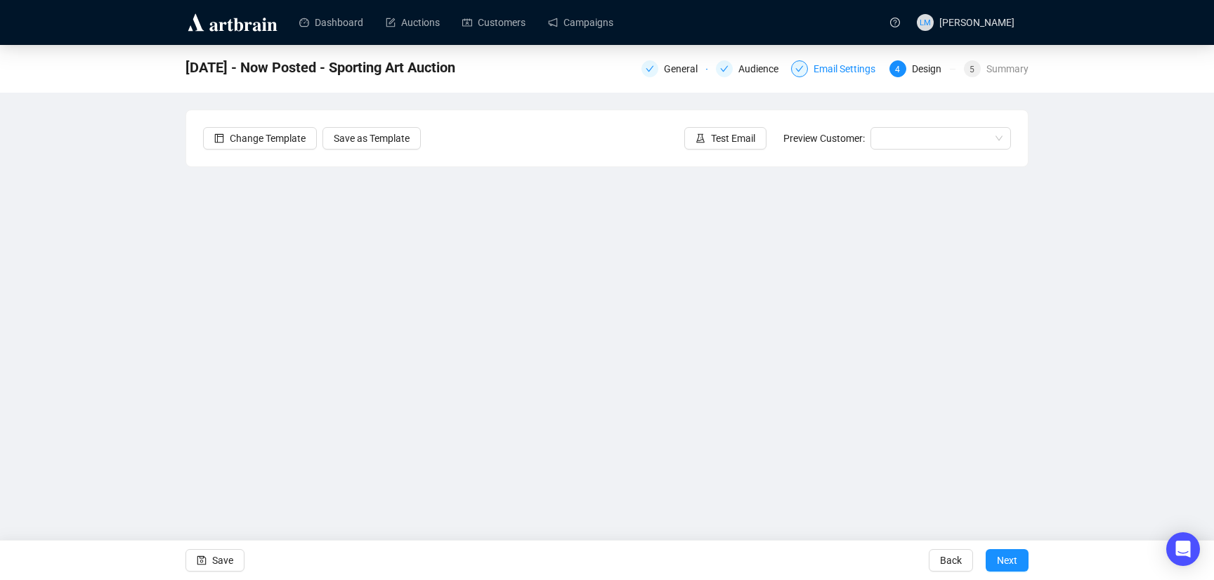
click at [830, 73] on div "Email Settings" at bounding box center [849, 68] width 70 height 17
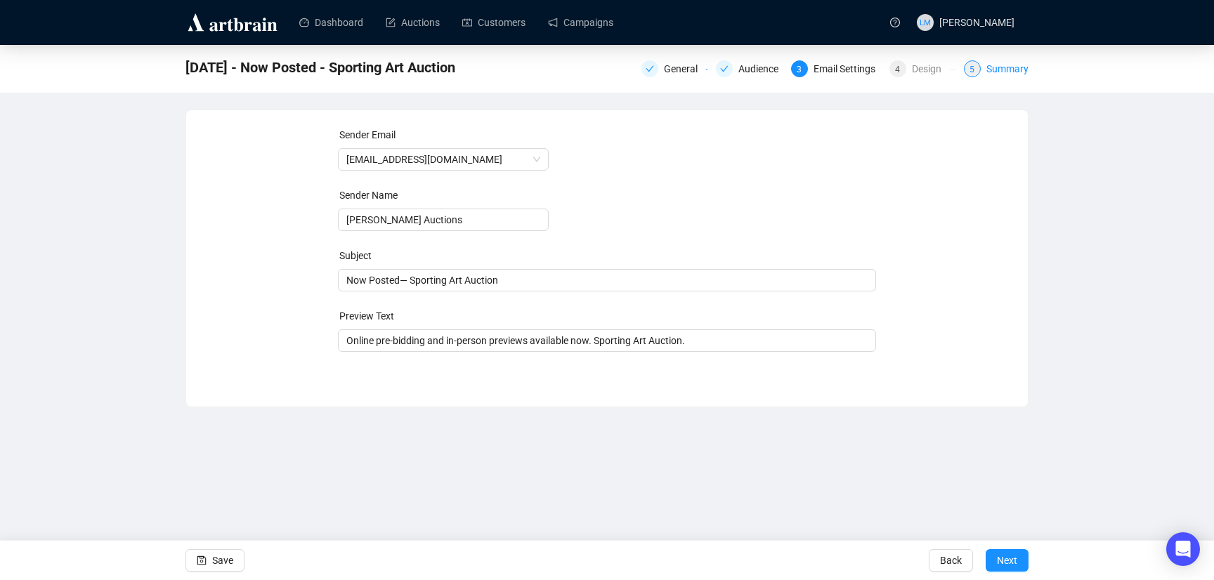
click at [1008, 72] on div "Summary" at bounding box center [1008, 68] width 42 height 17
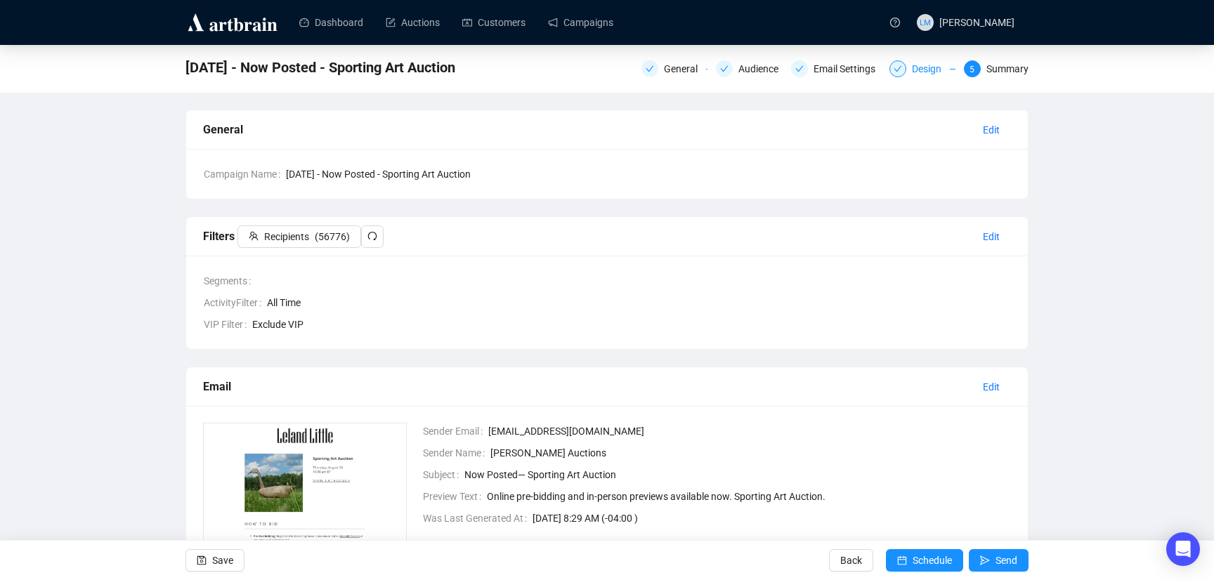
click at [916, 70] on div "Design" at bounding box center [931, 68] width 38 height 17
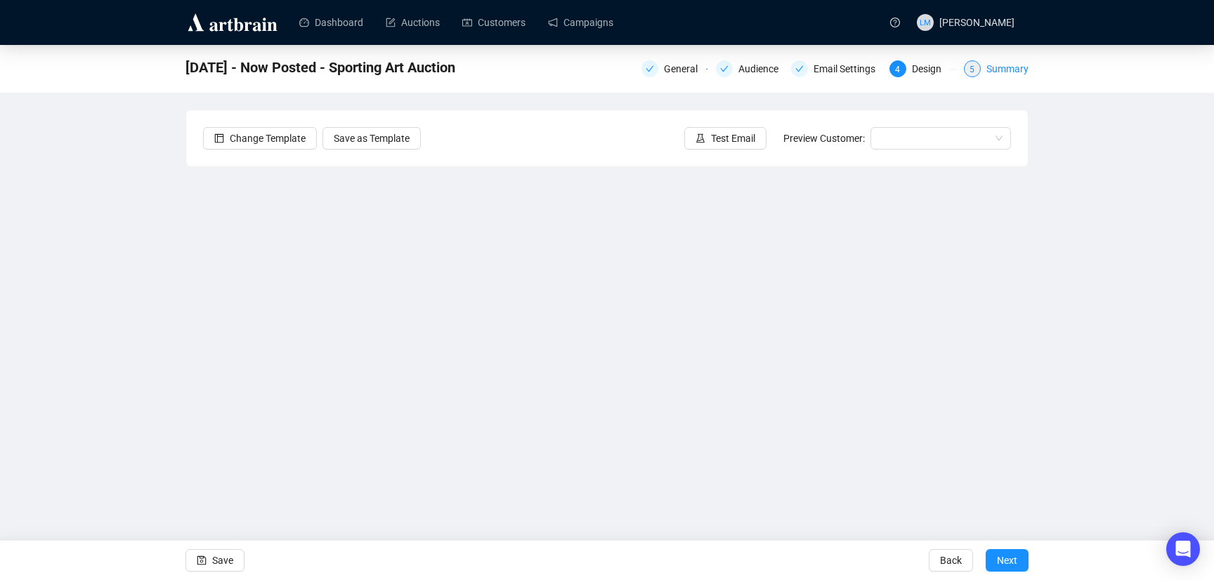
click at [1003, 73] on div "Summary" at bounding box center [1008, 68] width 42 height 17
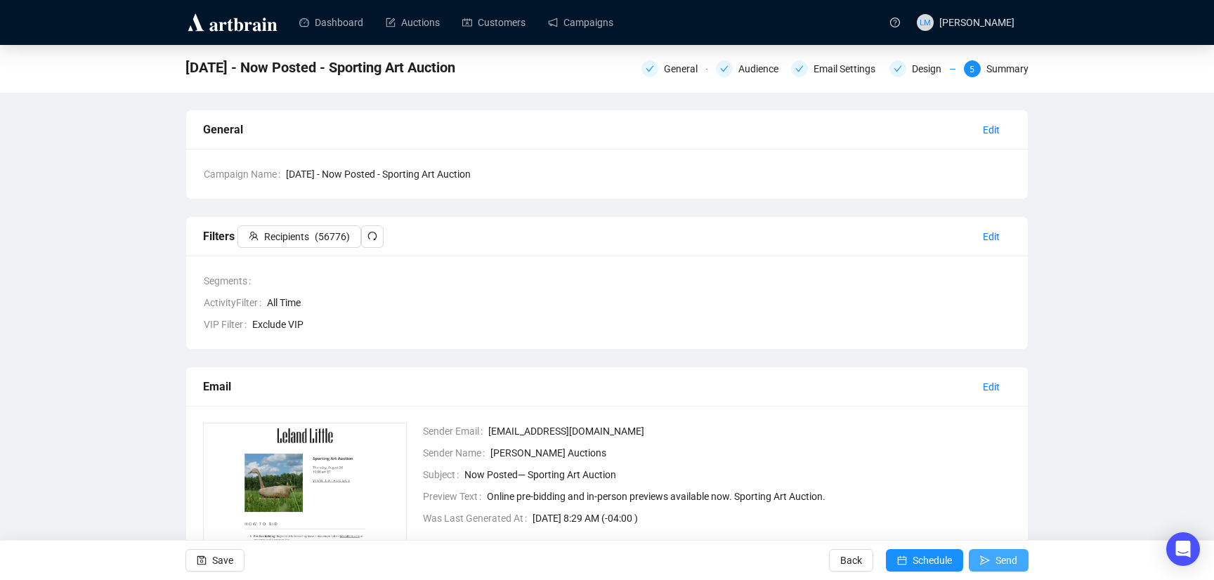
click at [996, 560] on span "Send" at bounding box center [1007, 560] width 22 height 39
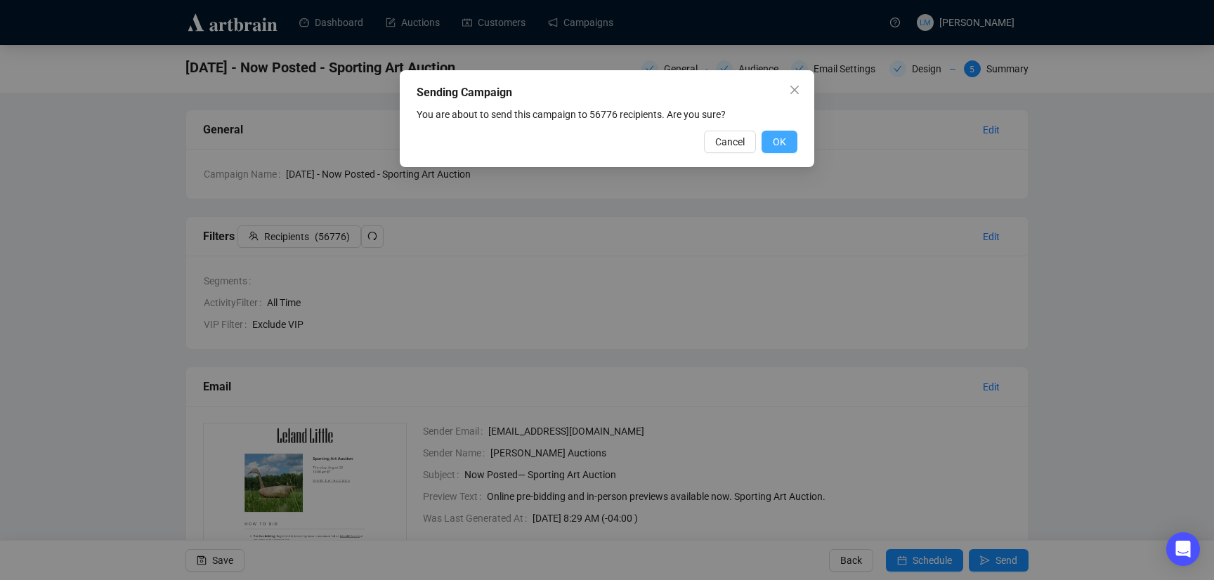
click at [788, 142] on button "OK" at bounding box center [780, 142] width 36 height 22
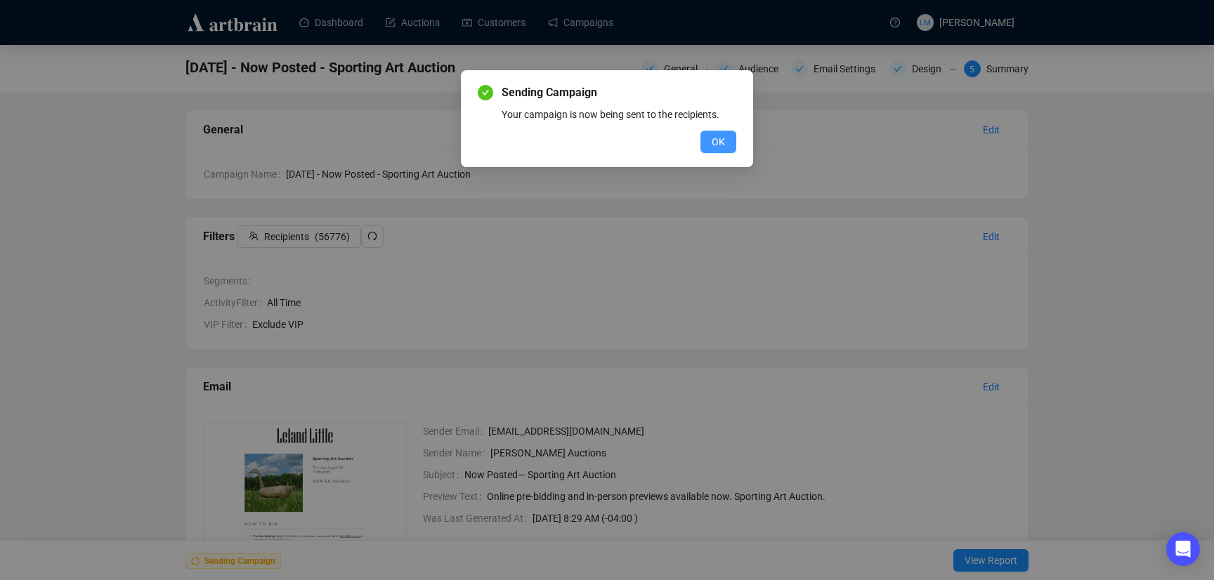
click at [720, 141] on span "OK" at bounding box center [718, 141] width 13 height 15
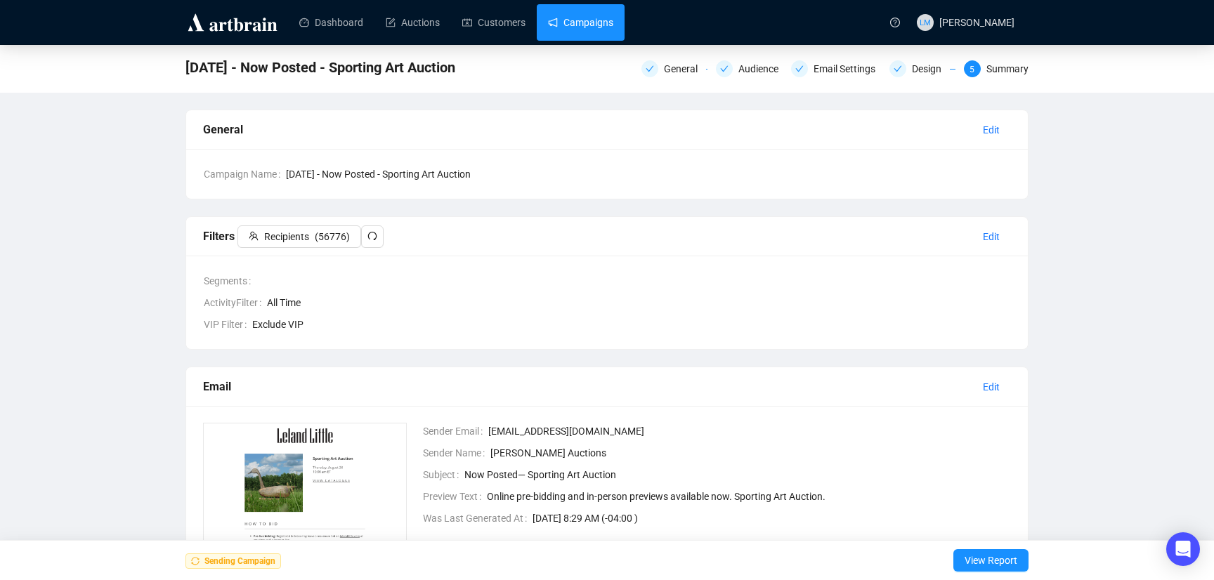
click at [604, 25] on link "Campaigns" at bounding box center [580, 22] width 65 height 37
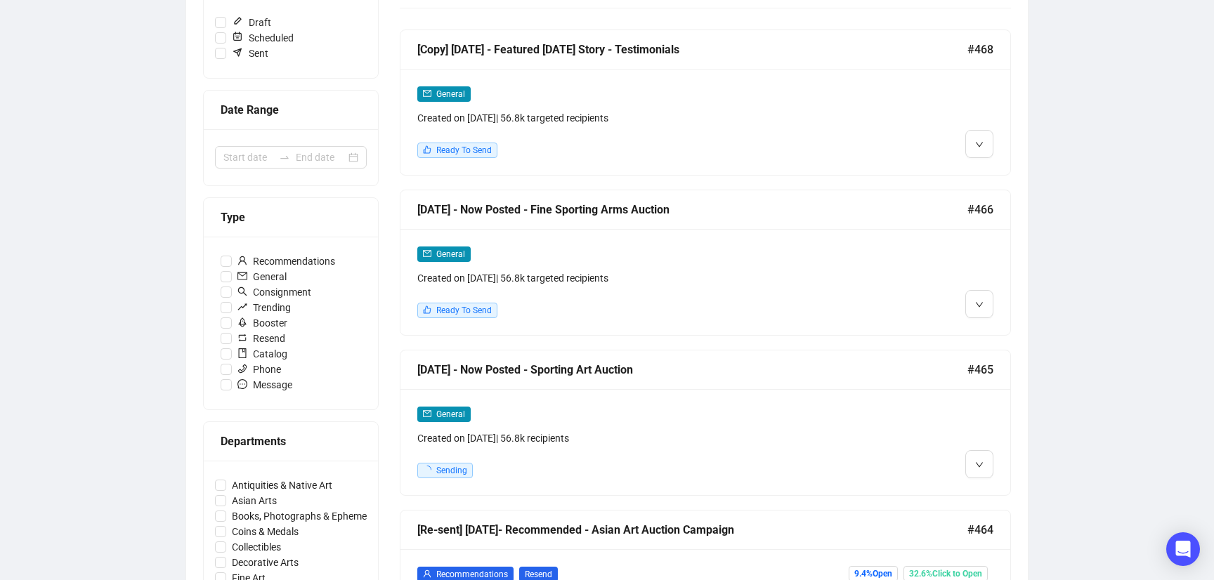
scroll to position [227, 0]
click at [758, 287] on div "General Created on [DATE] | 56.8k targeted recipients Ready To Send" at bounding box center [632, 281] width 430 height 72
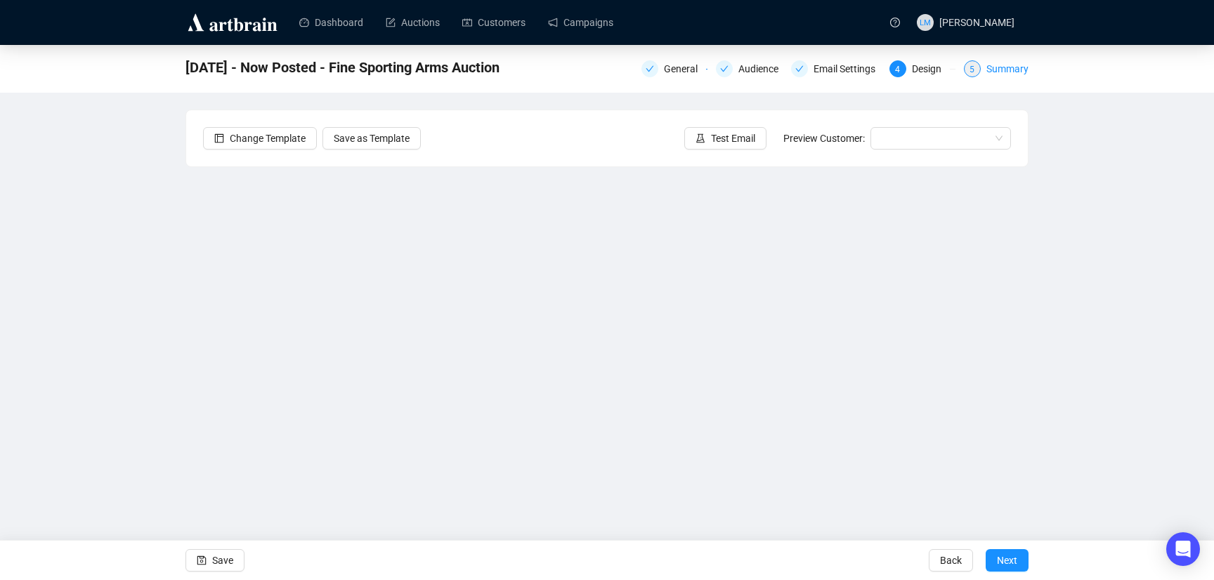
click at [1004, 68] on div "Summary" at bounding box center [1008, 68] width 42 height 17
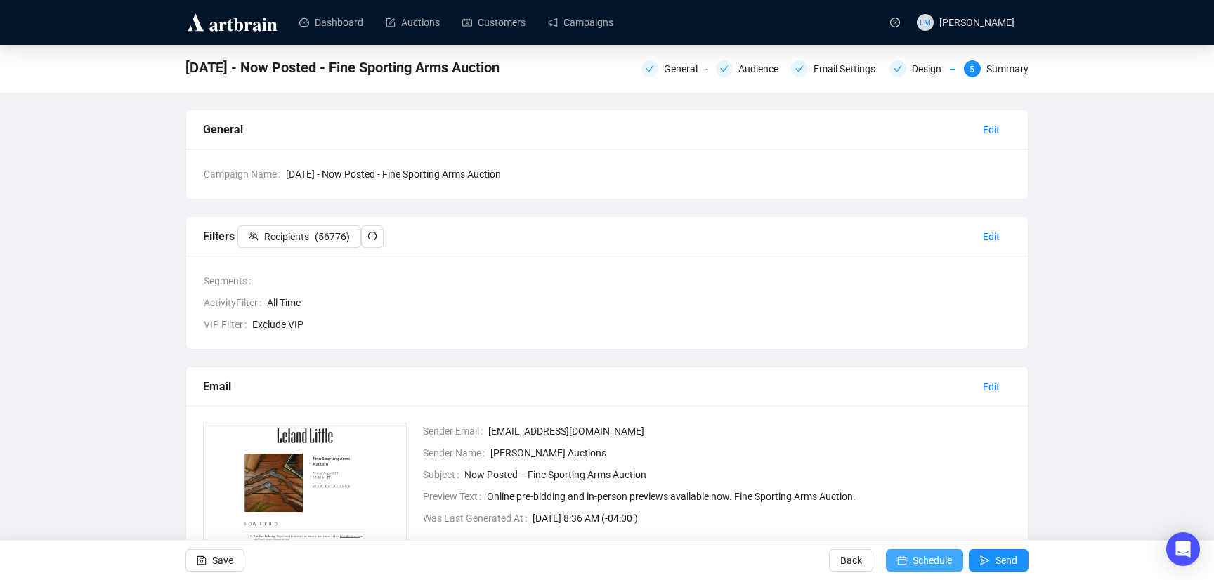
click at [939, 564] on span "Schedule" at bounding box center [932, 560] width 39 height 39
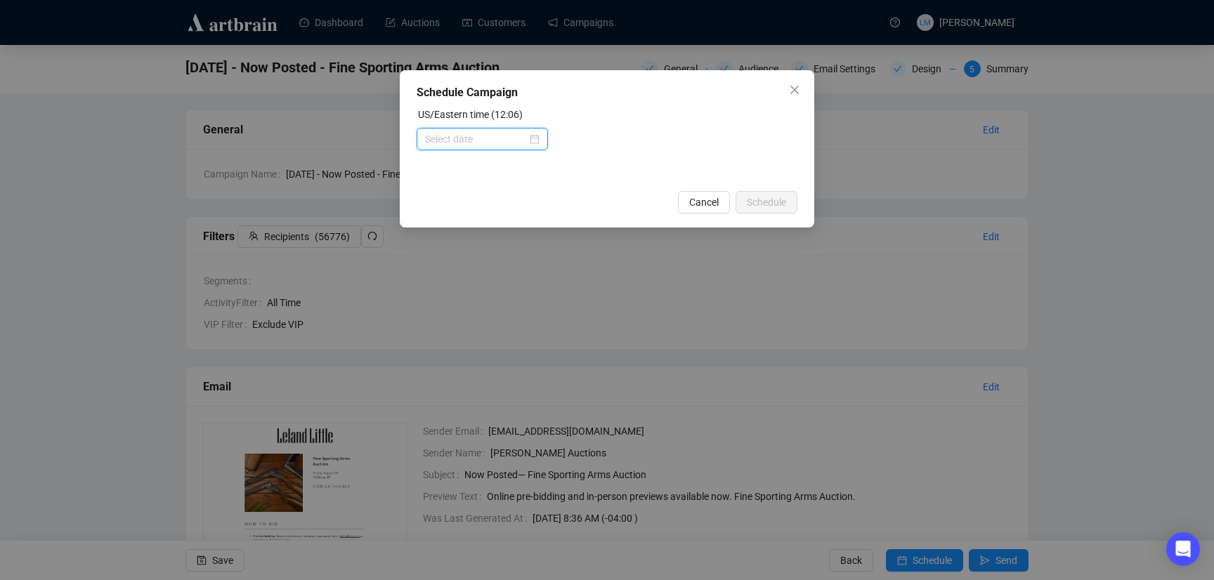
click at [480, 141] on input at bounding box center [476, 138] width 102 height 15
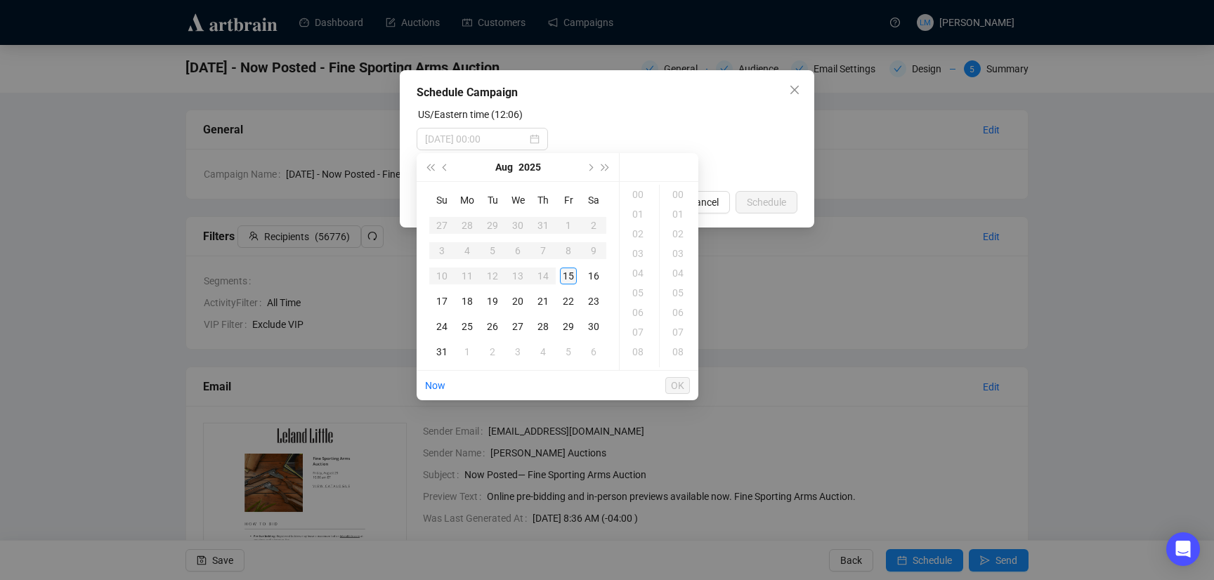
click at [571, 276] on div "15" at bounding box center [568, 276] width 17 height 17
click at [644, 209] on div "13" at bounding box center [640, 214] width 34 height 20
click at [680, 194] on div "00" at bounding box center [680, 195] width 34 height 20
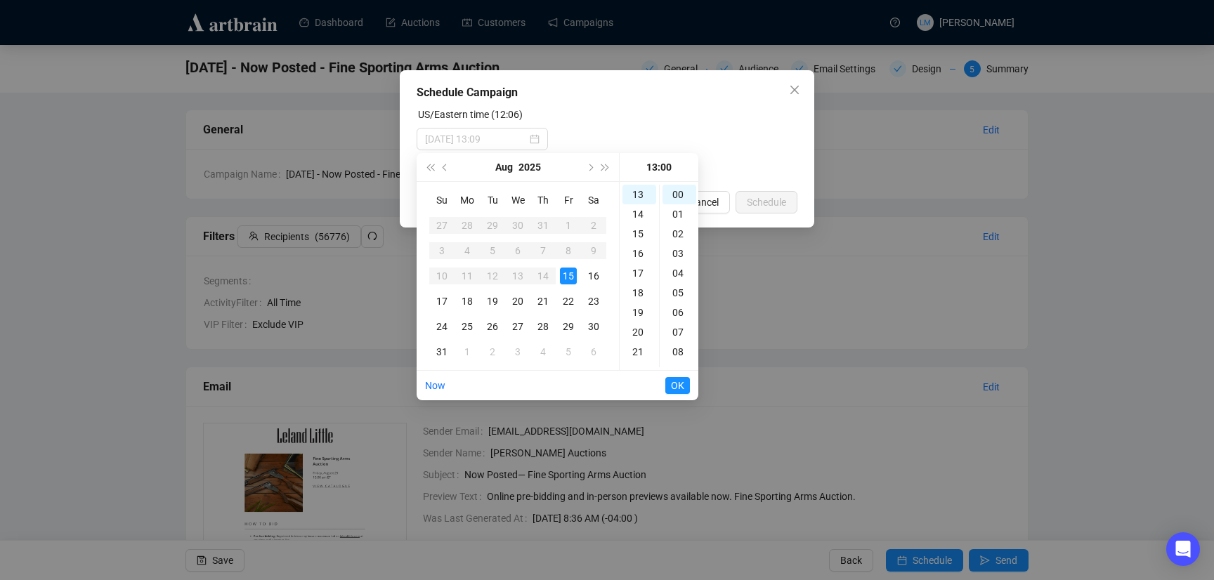
type input "[DATE] 13:00"
click at [680, 391] on span "OK" at bounding box center [677, 385] width 13 height 27
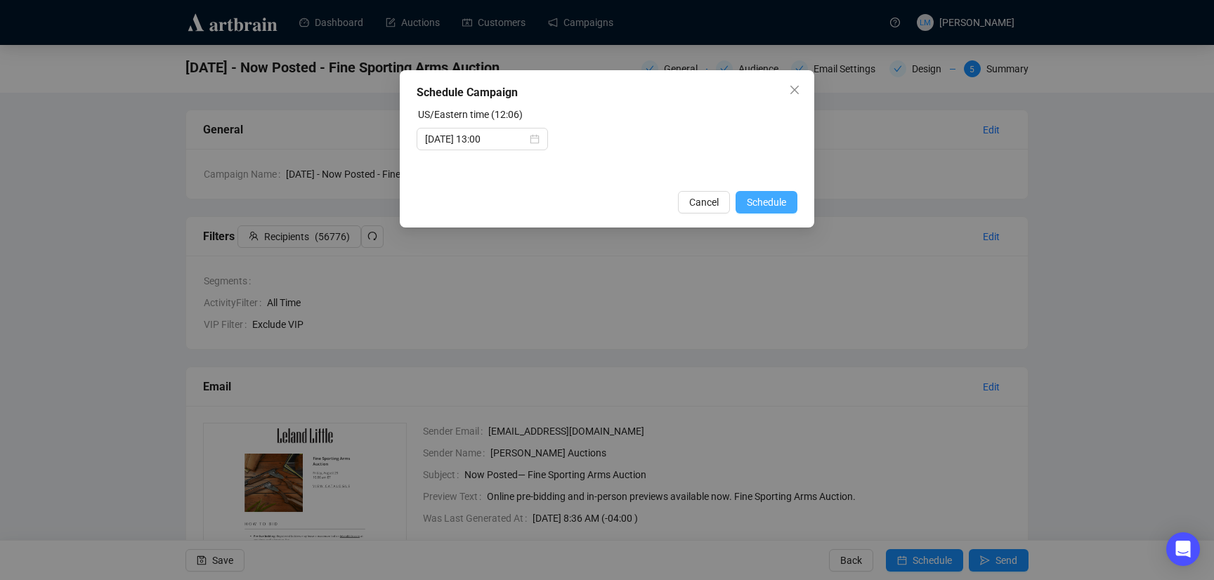
click at [767, 202] on span "Schedule" at bounding box center [766, 202] width 39 height 15
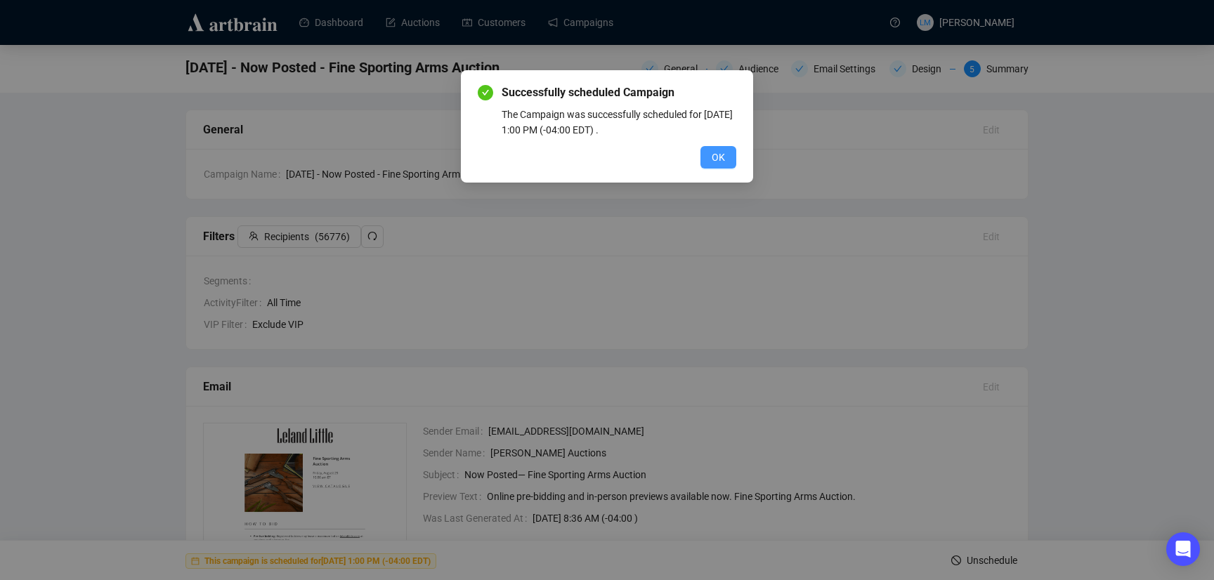
click at [720, 160] on span "OK" at bounding box center [718, 157] width 13 height 15
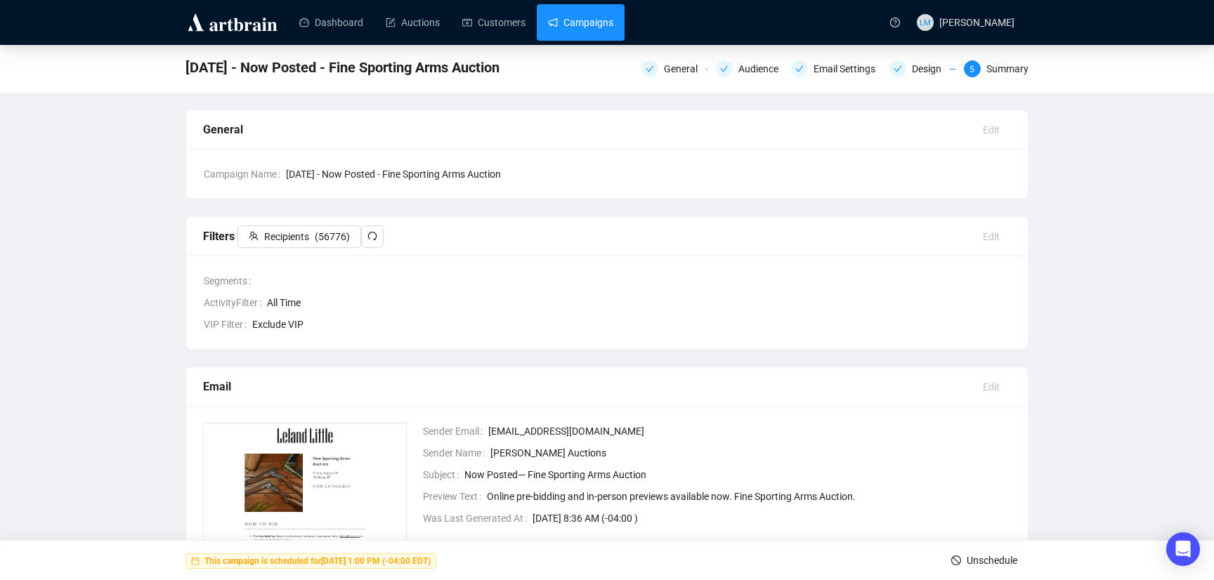
click at [594, 22] on link "Campaigns" at bounding box center [580, 22] width 65 height 37
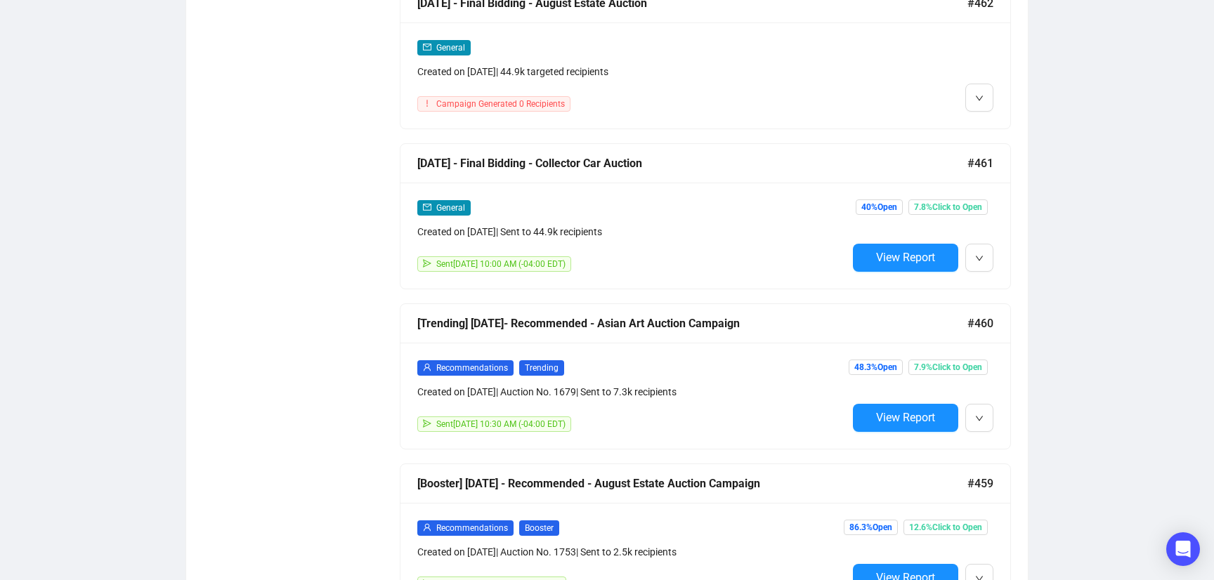
scroll to position [1080, 0]
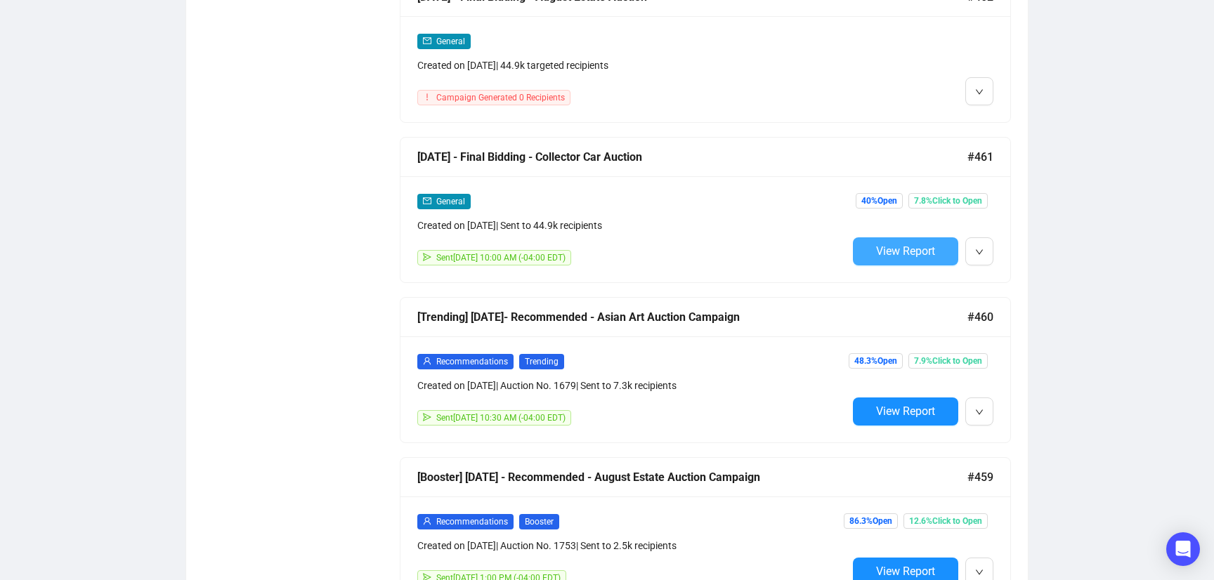
click at [895, 254] on span "View Report" at bounding box center [905, 251] width 59 height 13
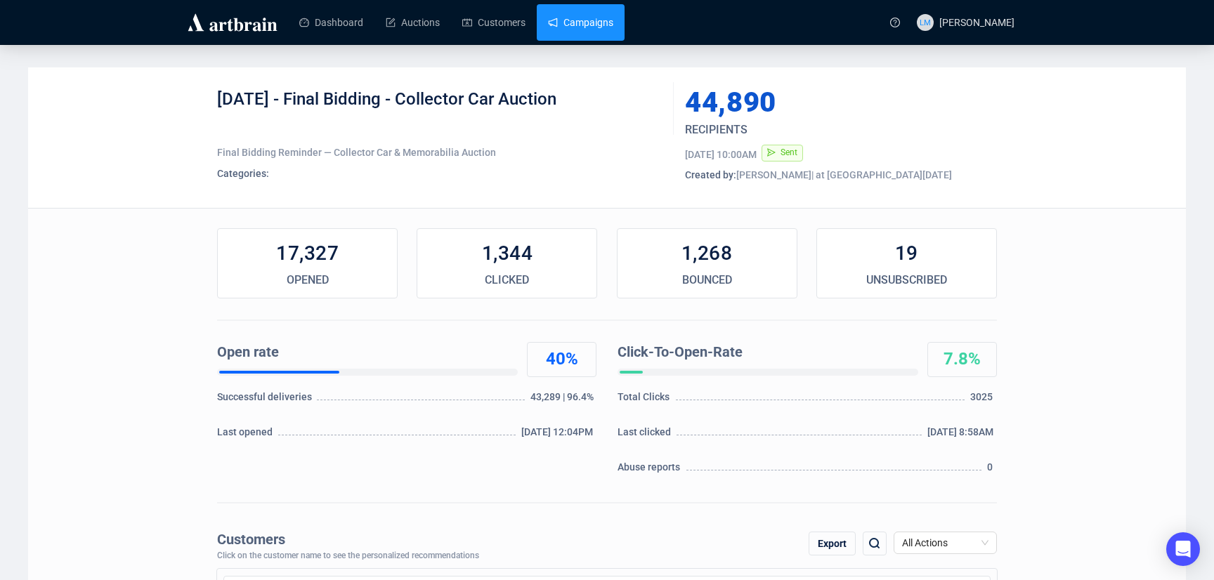
click at [579, 22] on link "Campaigns" at bounding box center [580, 22] width 65 height 37
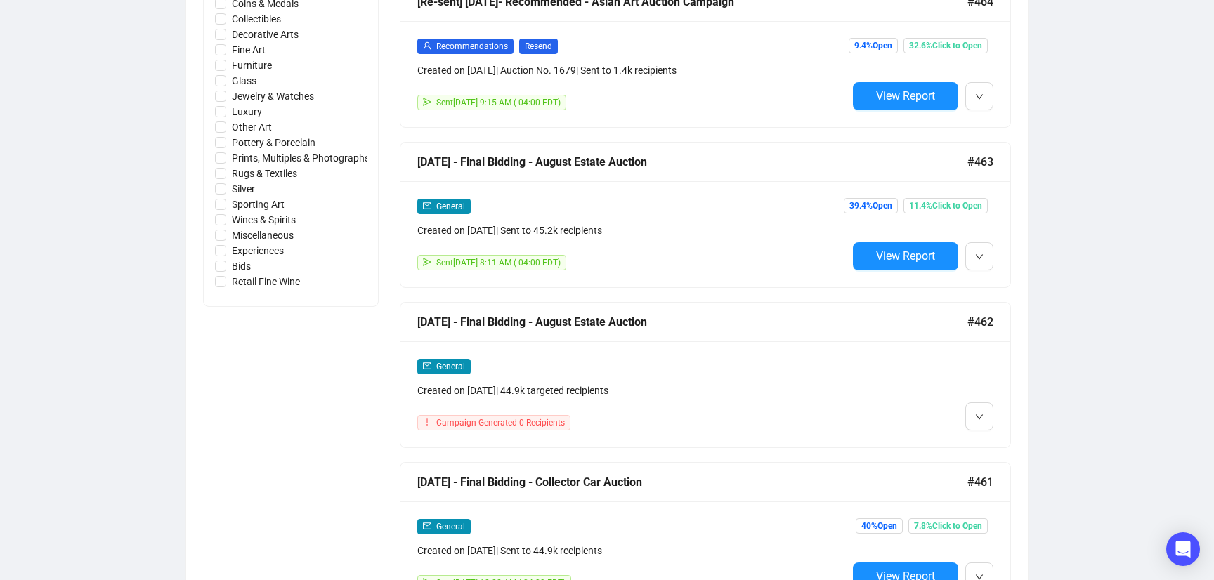
scroll to position [755, 0]
click at [918, 256] on span "View Report" at bounding box center [905, 255] width 59 height 13
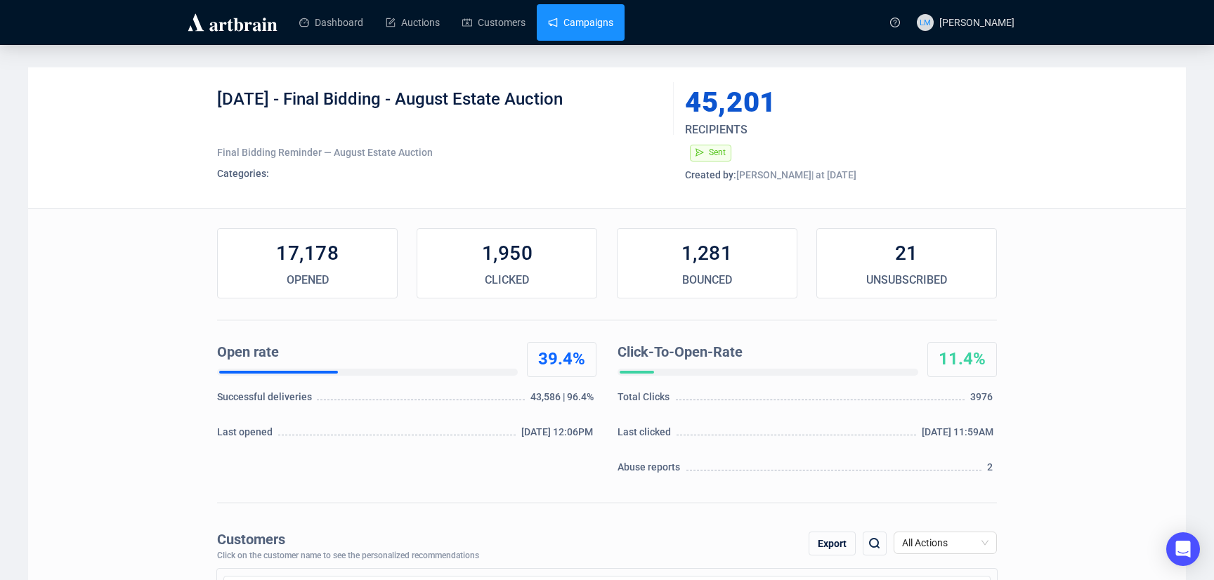
click at [598, 22] on link "Campaigns" at bounding box center [580, 22] width 65 height 37
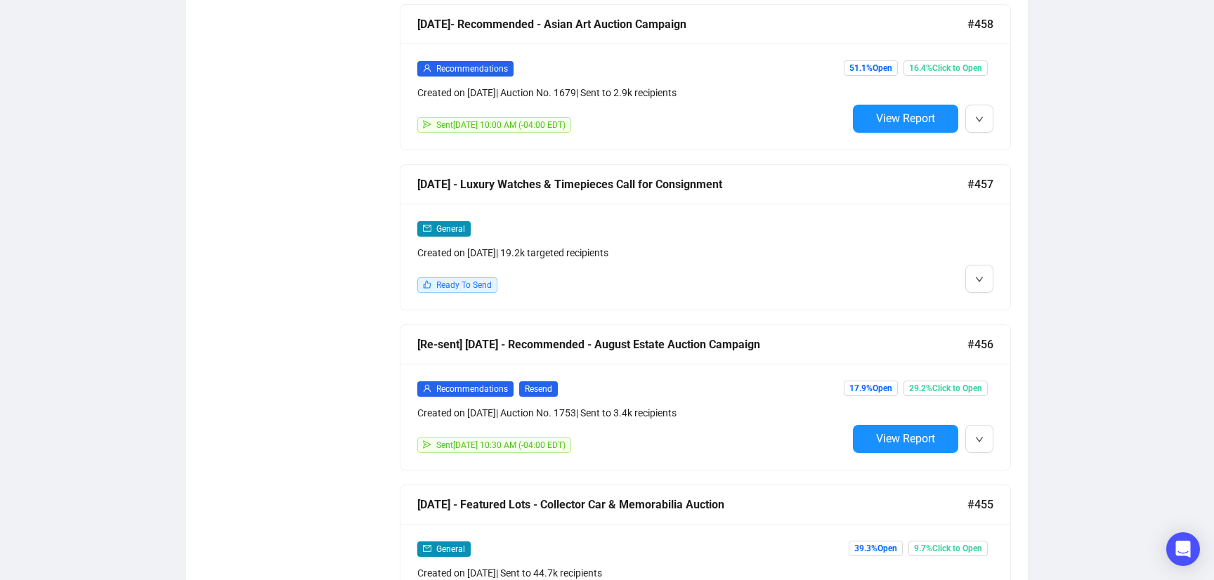
scroll to position [1696, 0]
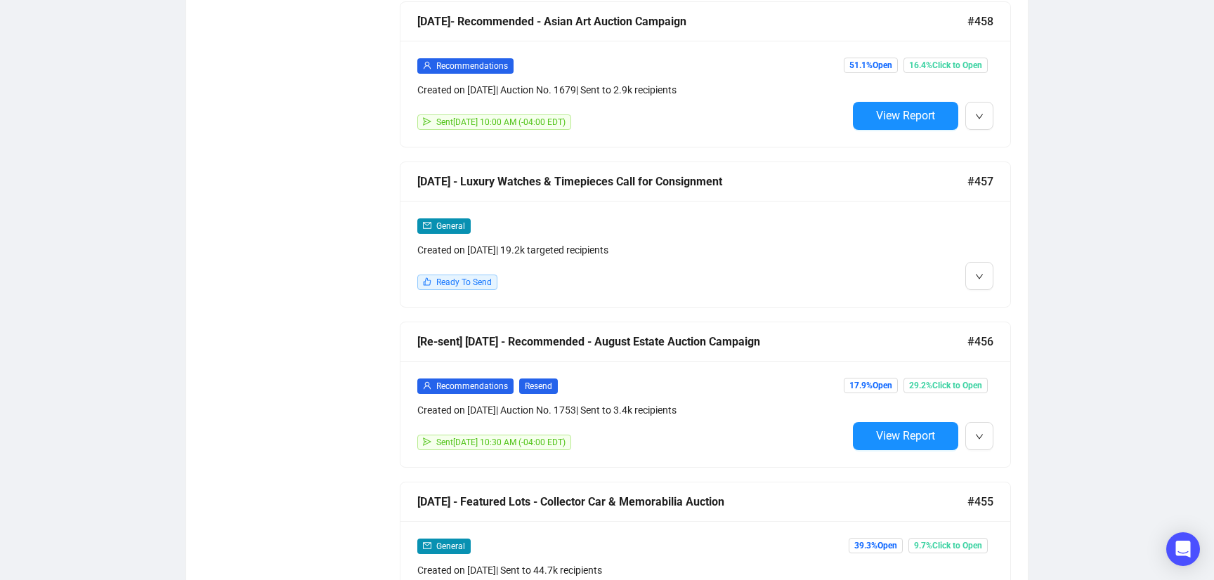
click at [827, 235] on div "General Created on [DATE] | 19.2k targeted recipients" at bounding box center [632, 238] width 430 height 40
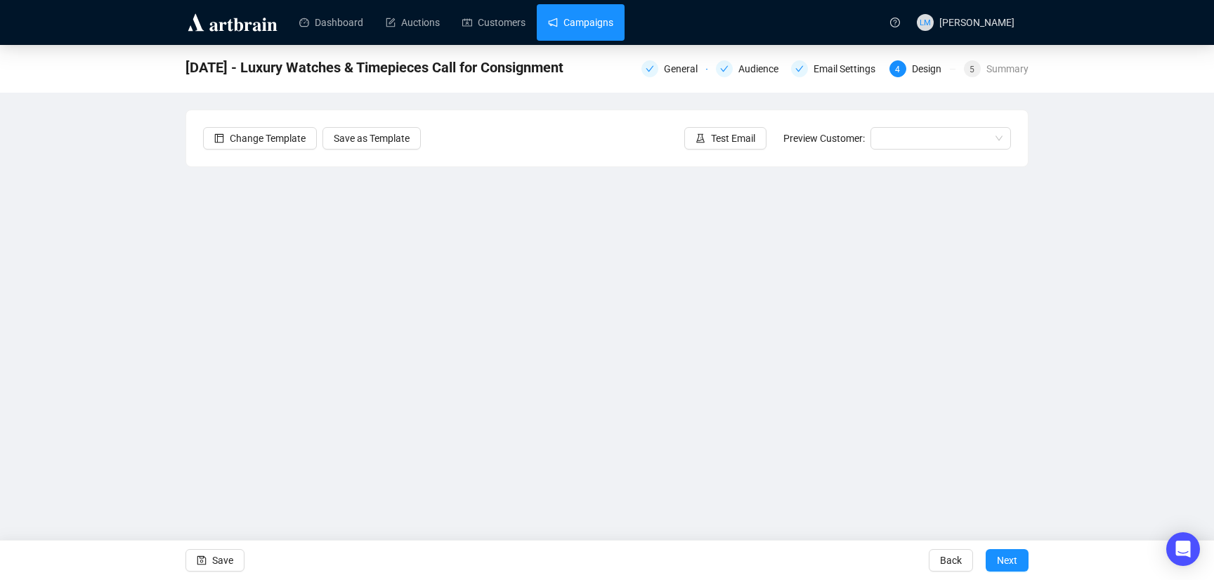
click at [597, 26] on link "Campaigns" at bounding box center [580, 22] width 65 height 37
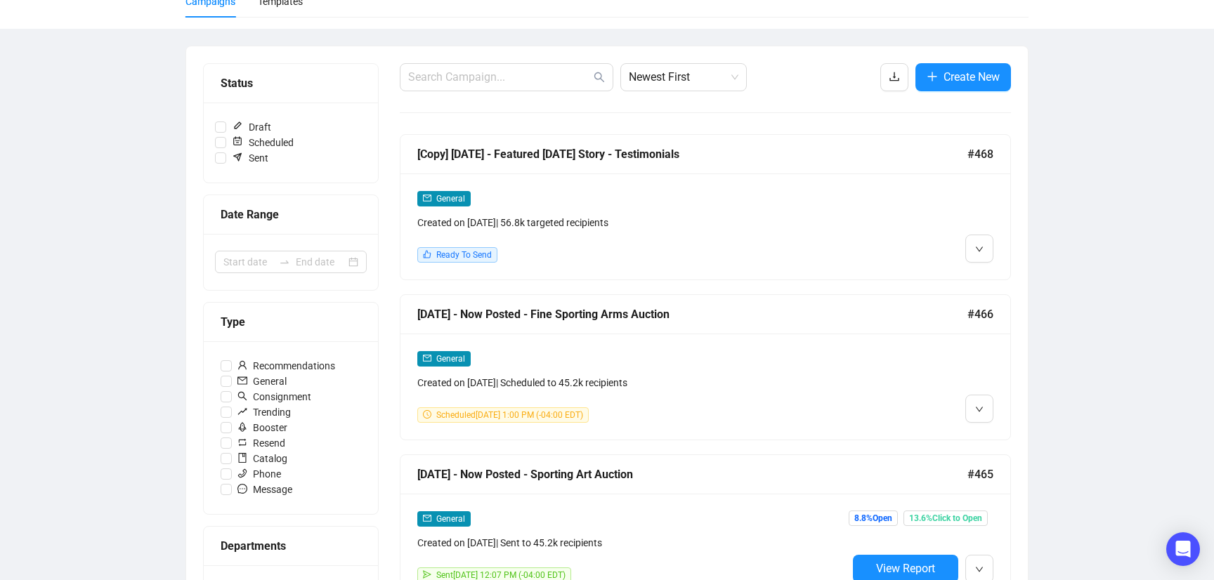
scroll to position [82, 0]
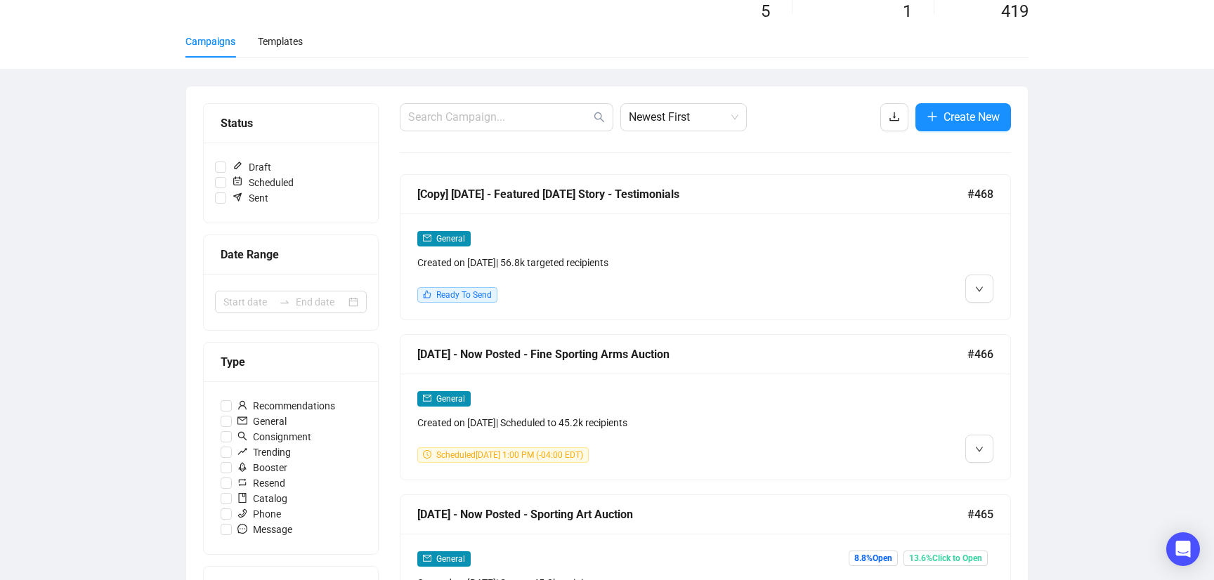
click at [694, 223] on div "General Created on [DATE] | 56.8k targeted recipients Ready To Send" at bounding box center [706, 267] width 610 height 106
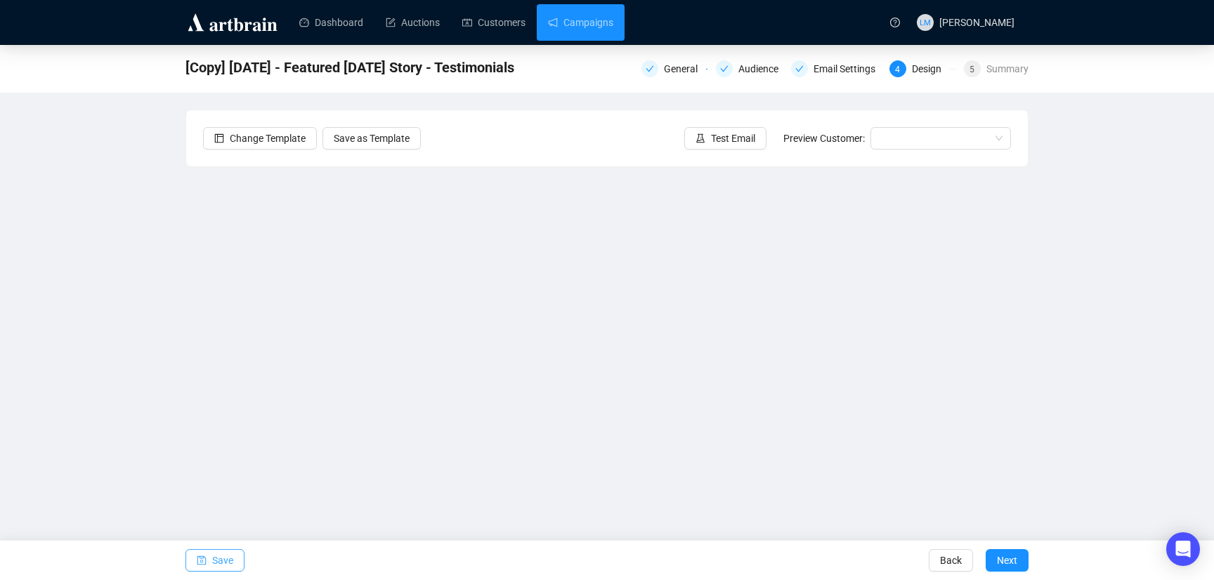
click at [229, 561] on span "Save" at bounding box center [222, 560] width 21 height 39
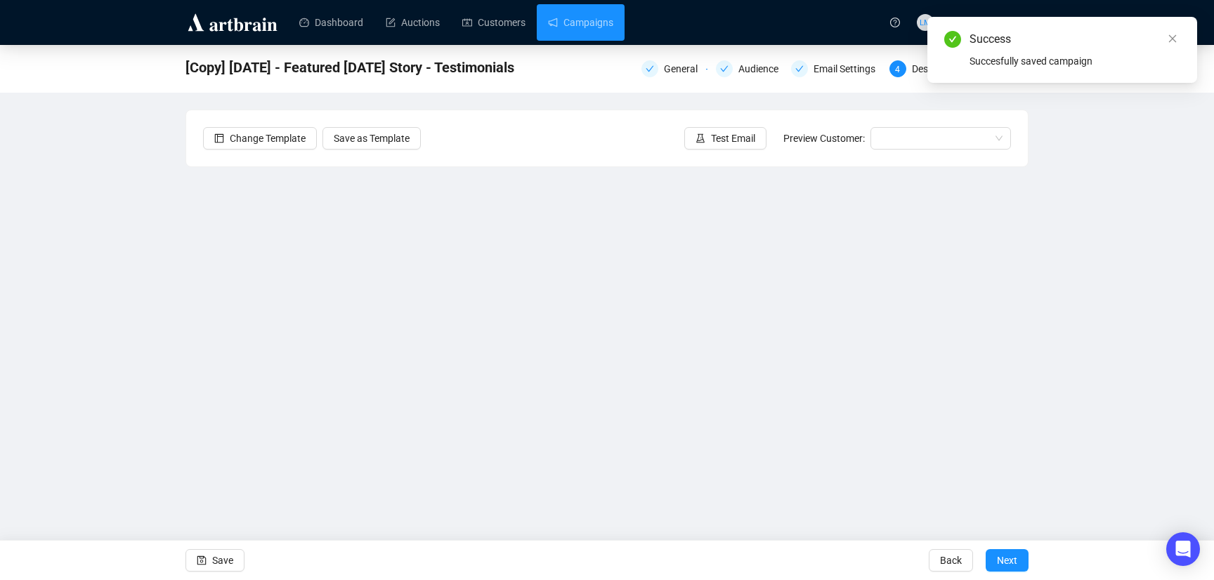
click at [1138, 121] on div "[Copy] [DATE] - Featured [DATE] Story - Testimonials General Audience Email Set…" at bounding box center [607, 286] width 1214 height 482
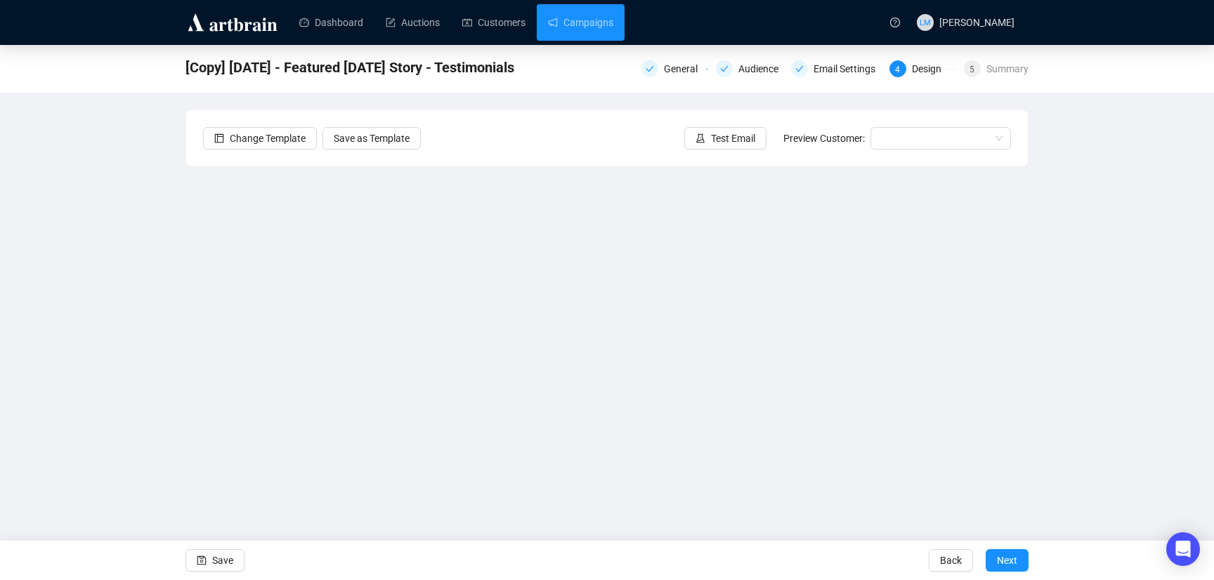
click at [1113, 132] on div "[Copy] [DATE] - Featured [DATE] Story - Testimonials General Audience Email Set…" at bounding box center [607, 286] width 1214 height 482
click at [592, 23] on link "Campaigns" at bounding box center [580, 22] width 65 height 37
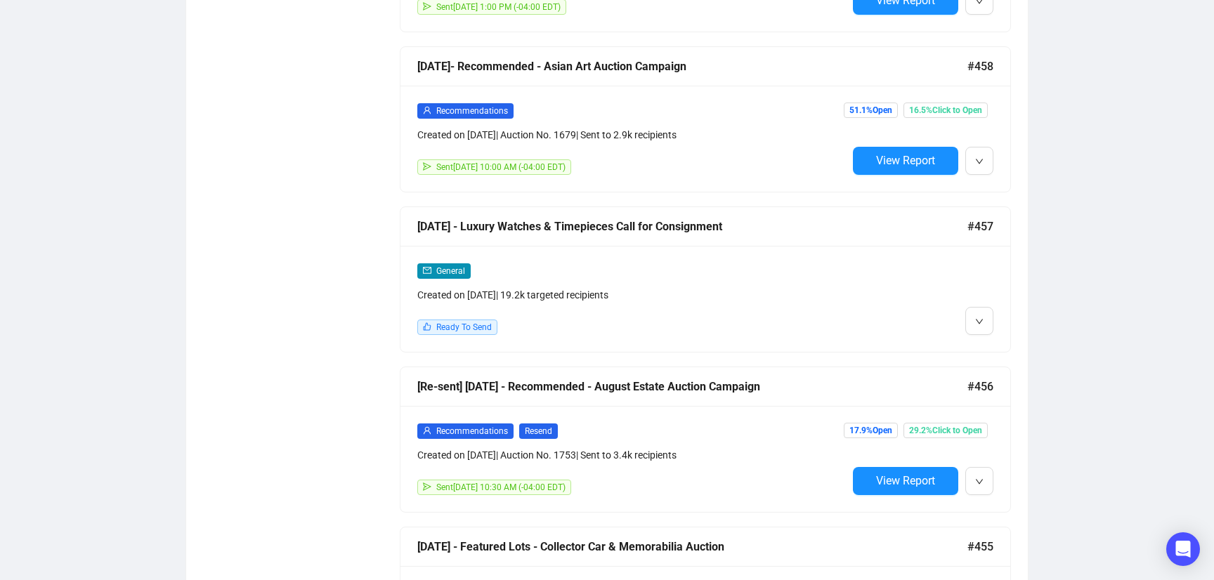
scroll to position [1675, 0]
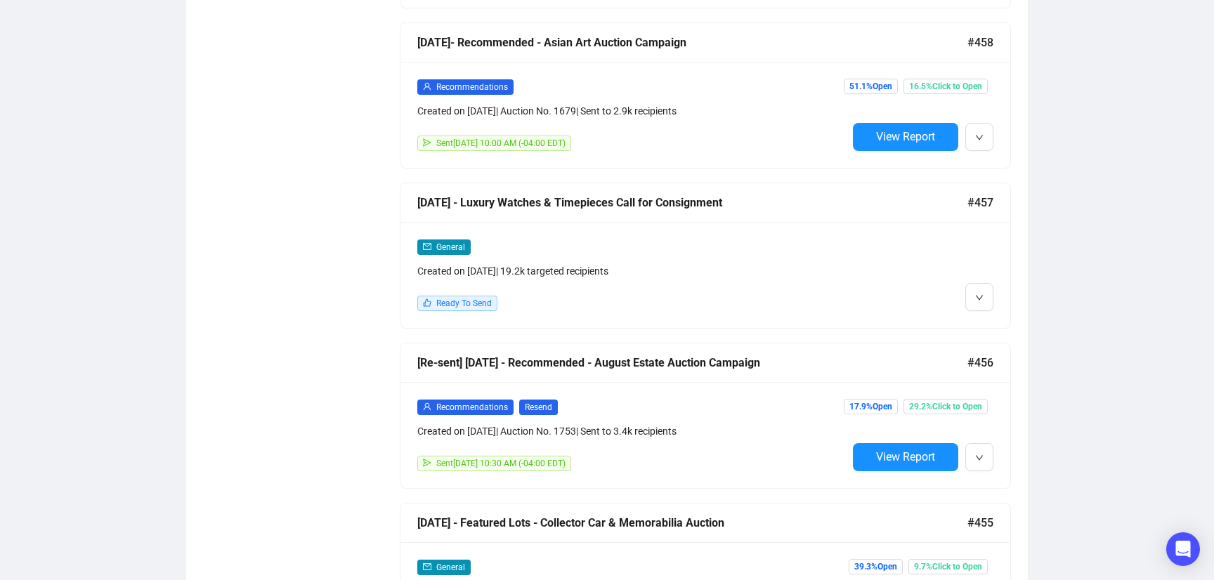
click at [733, 281] on div "General Created on [DATE] | 19.2k targeted recipients Ready To Send" at bounding box center [632, 275] width 430 height 72
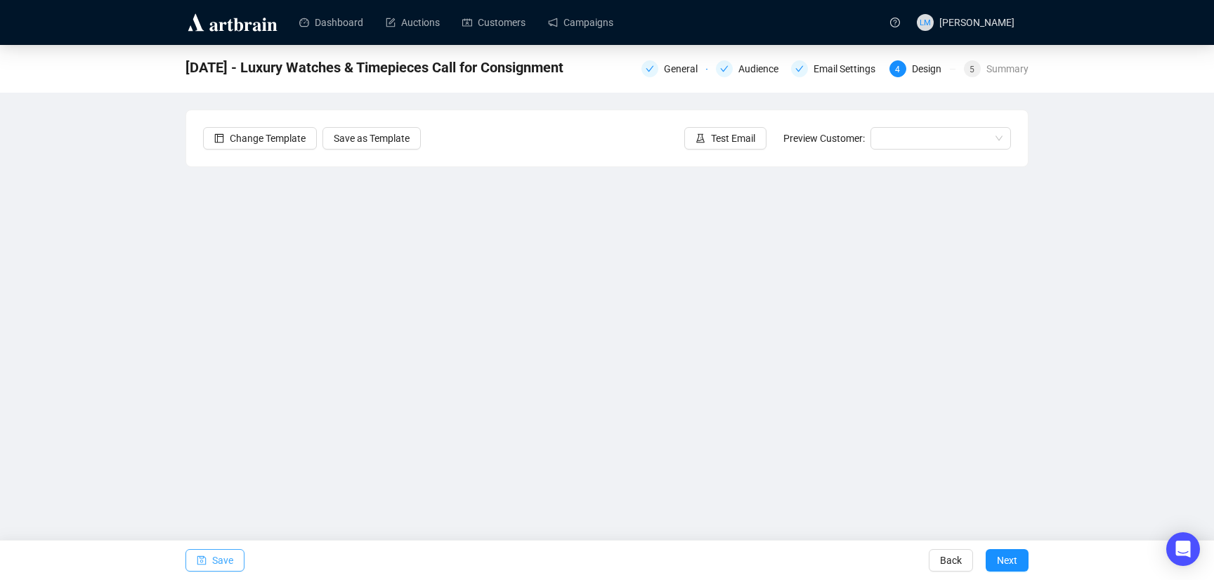
click at [215, 564] on span "Save" at bounding box center [222, 560] width 21 height 39
click at [226, 561] on span "Save" at bounding box center [222, 560] width 21 height 39
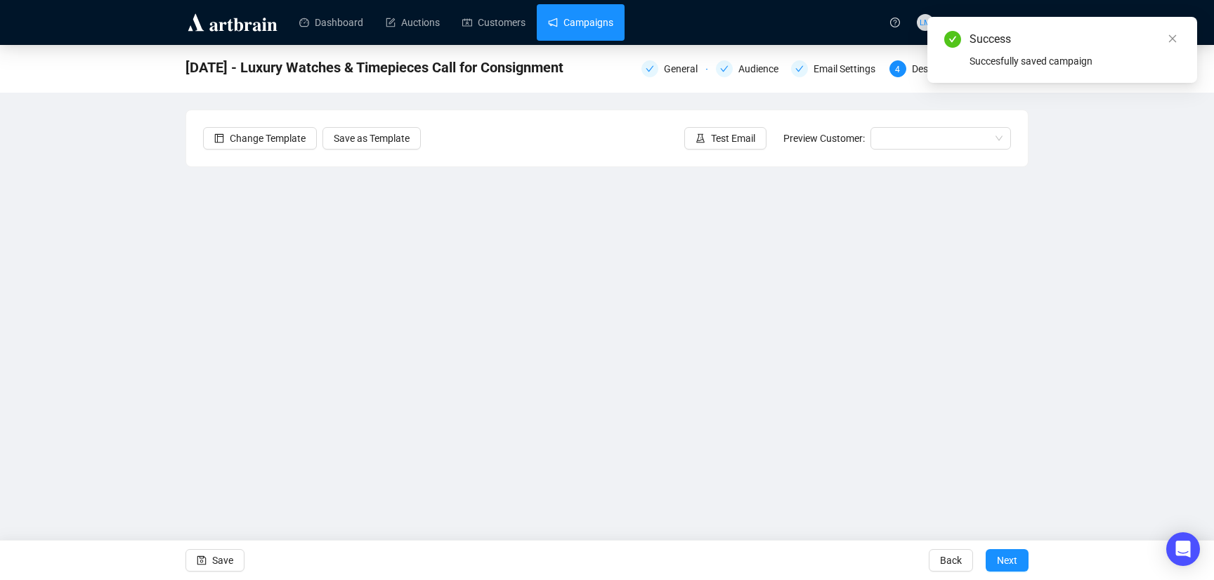
click at [598, 23] on link "Campaigns" at bounding box center [580, 22] width 65 height 37
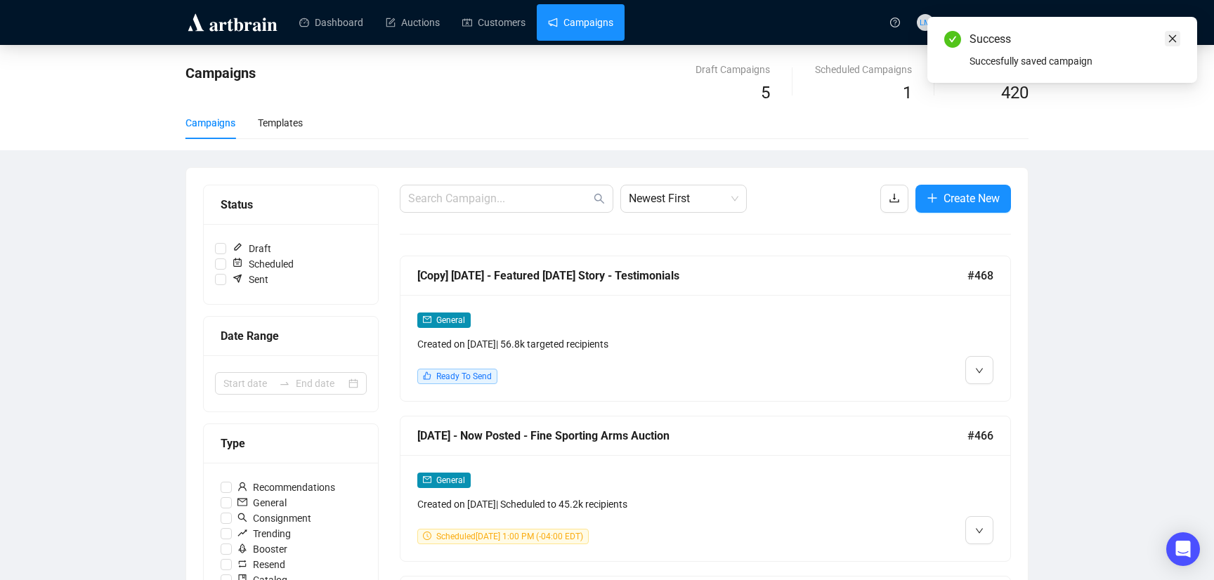
click at [1178, 39] on link "Close" at bounding box center [1172, 38] width 15 height 15
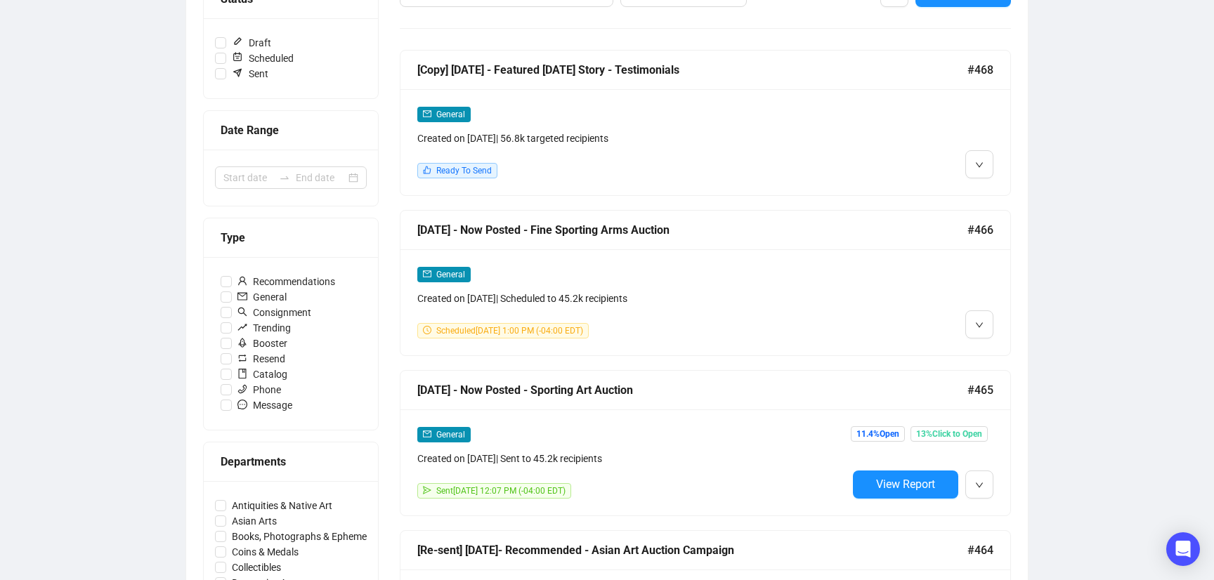
scroll to position [204, 0]
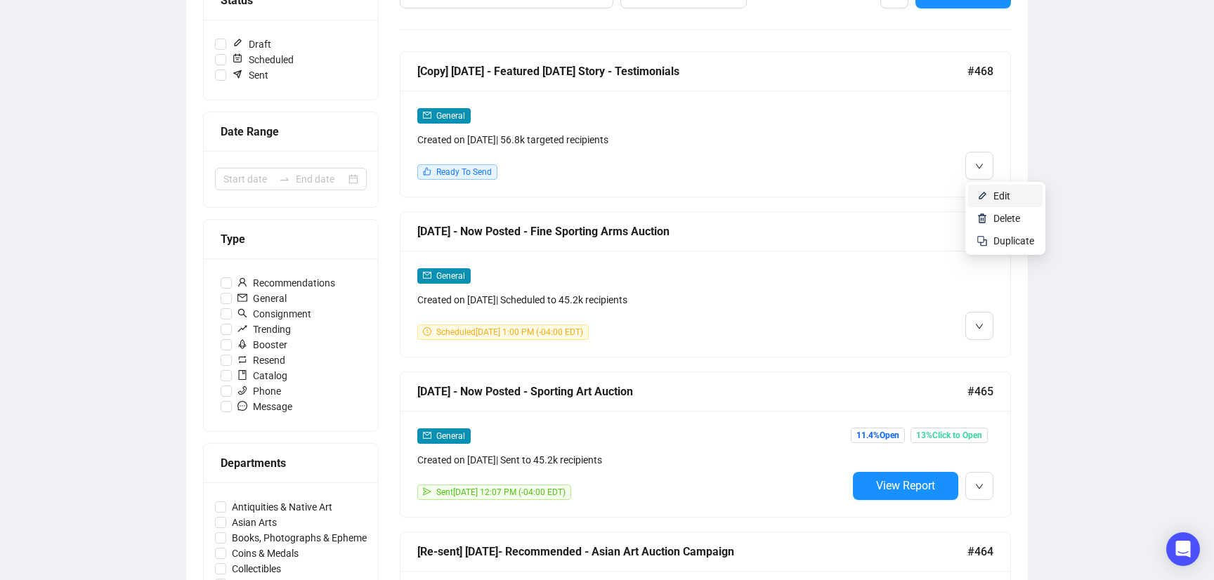
click at [998, 195] on span "Edit" at bounding box center [1002, 195] width 17 height 11
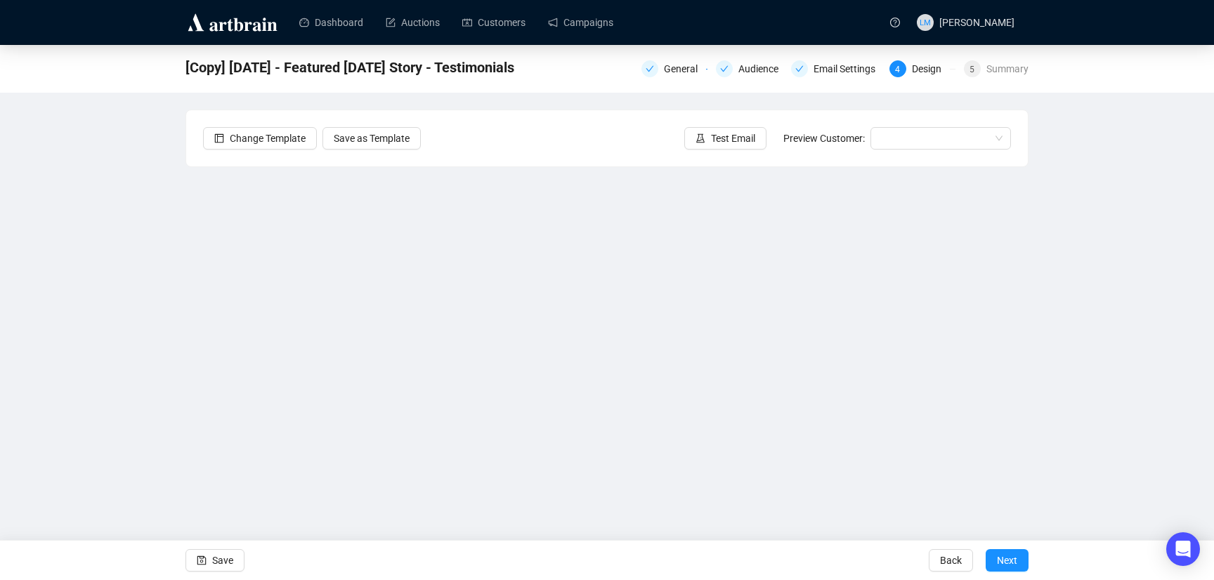
click at [432, 75] on span "[Copy] [DATE] - Featured [DATE] Story - Testimonials" at bounding box center [350, 67] width 329 height 22
click at [647, 67] on div at bounding box center [650, 68] width 17 height 17
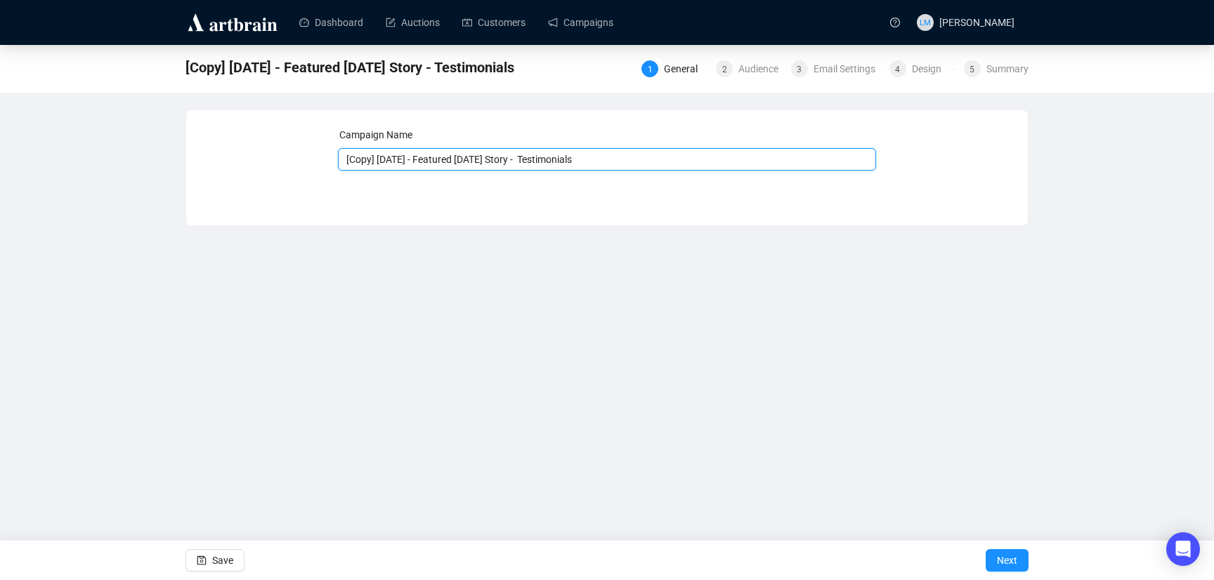
drag, startPoint x: 379, startPoint y: 158, endPoint x: 324, endPoint y: 167, distance: 56.2
click at [324, 167] on div "Campaign Name [Copy] [DATE] - Featured [DATE] Story - Testimonials Save Next" at bounding box center [607, 157] width 808 height 60
click at [361, 158] on input "[DATE] - Featured [DATE] Story - Testimonials" at bounding box center [607, 159] width 539 height 22
click at [548, 159] on input "[DATE] - Featured [DATE] Story - Testimonials" at bounding box center [607, 159] width 539 height 22
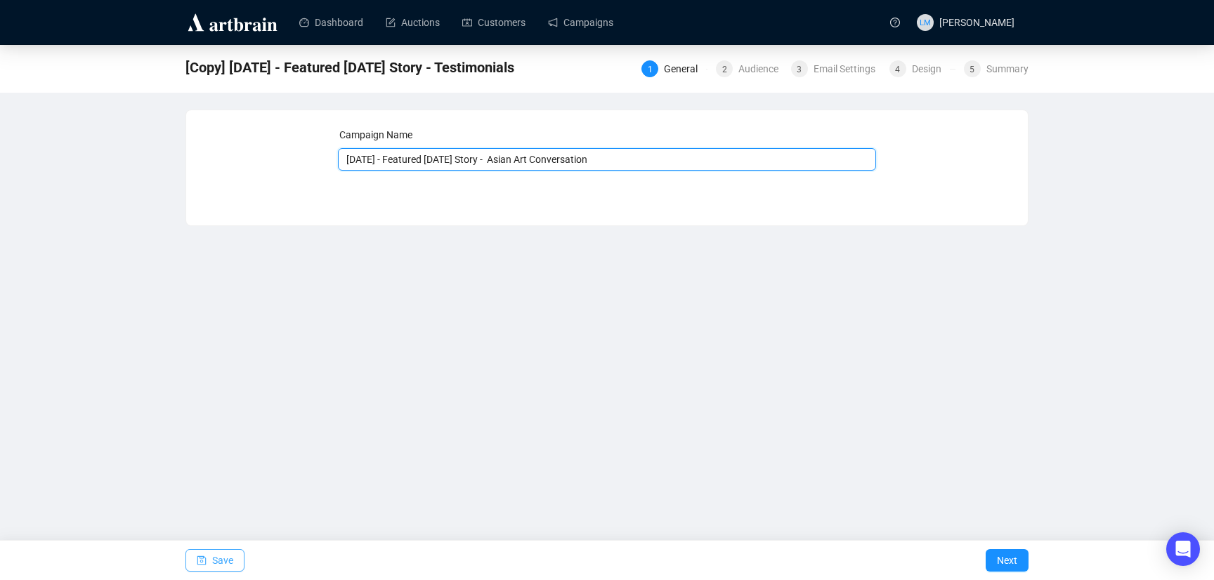
type input "[DATE] - Featured [DATE] Story - Asian Art Conversation"
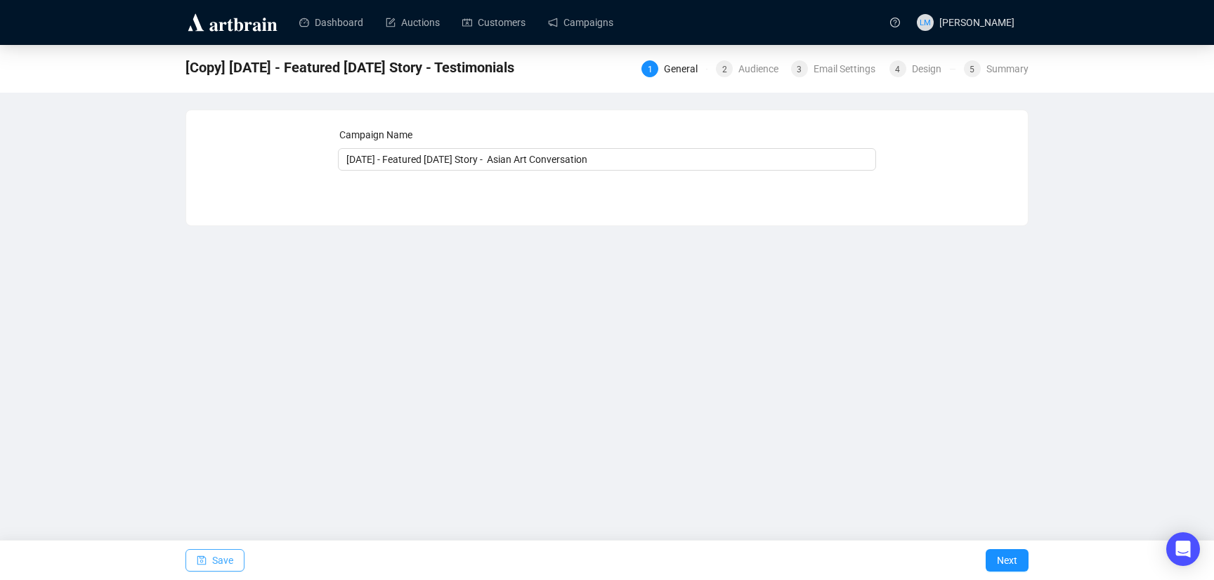
click at [228, 568] on span "Save" at bounding box center [222, 560] width 21 height 39
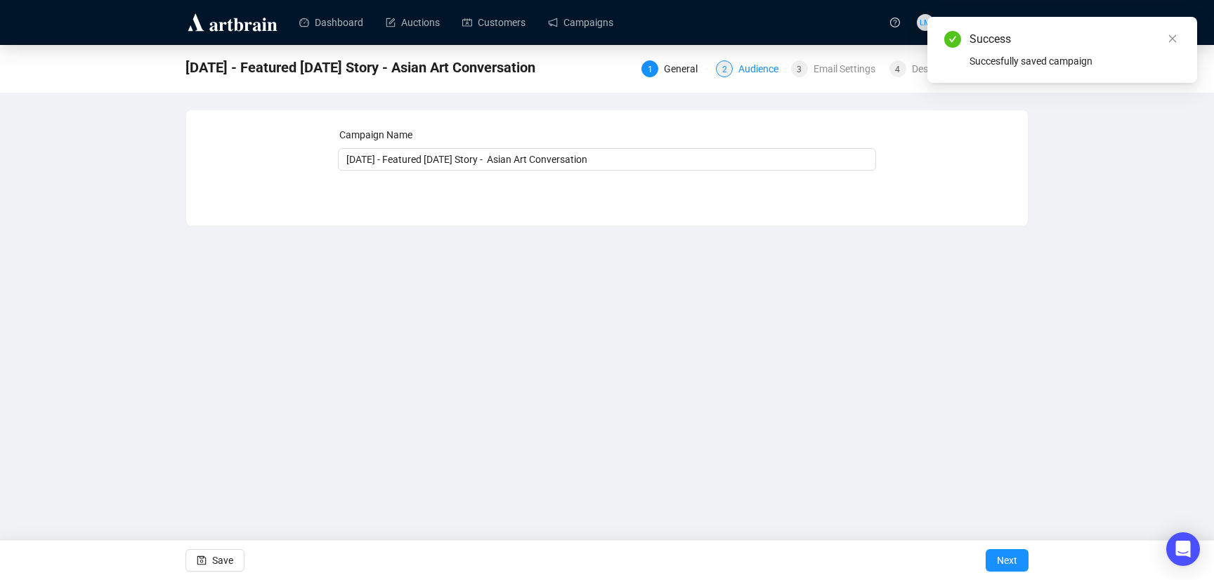
click at [760, 68] on div "Audience" at bounding box center [763, 68] width 48 height 17
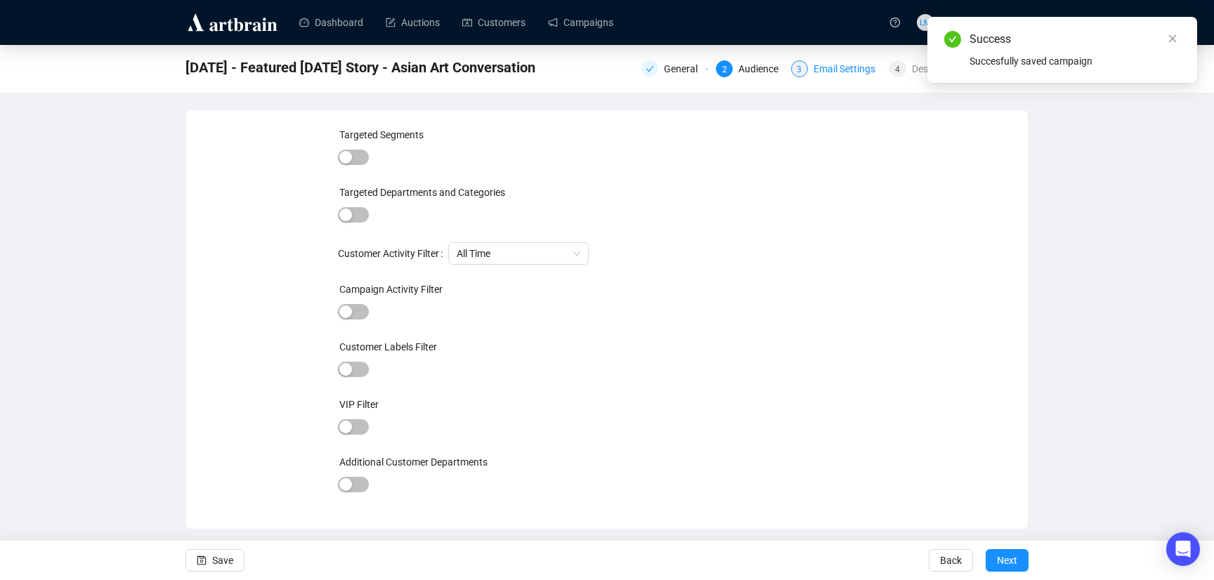
click at [833, 74] on div "Email Settings" at bounding box center [849, 68] width 70 height 17
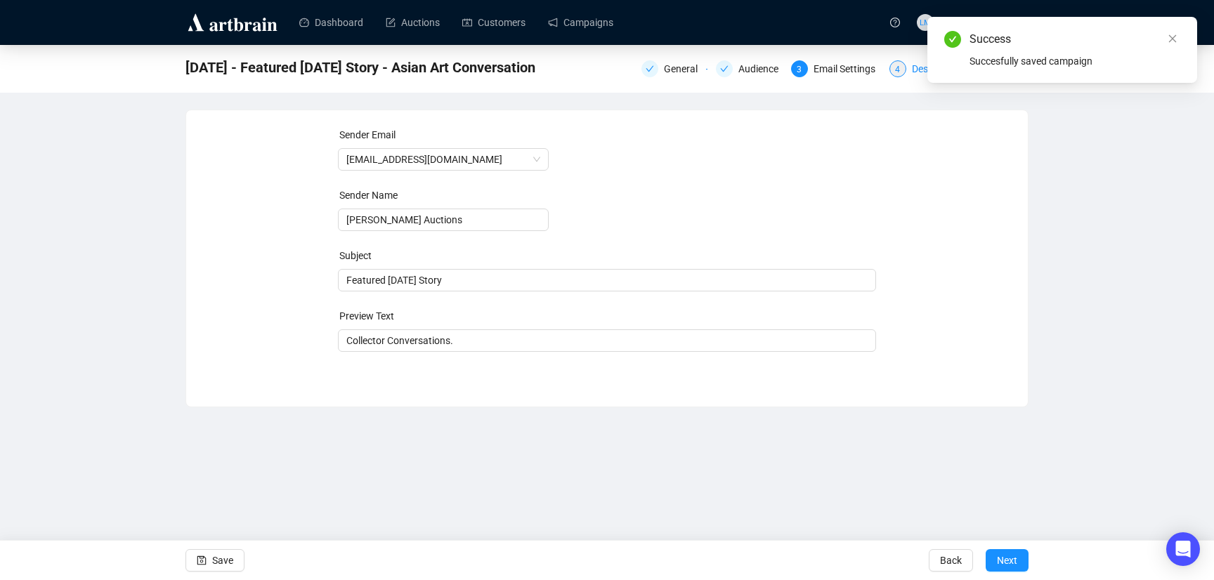
click at [901, 70] on div "4" at bounding box center [898, 68] width 17 height 17
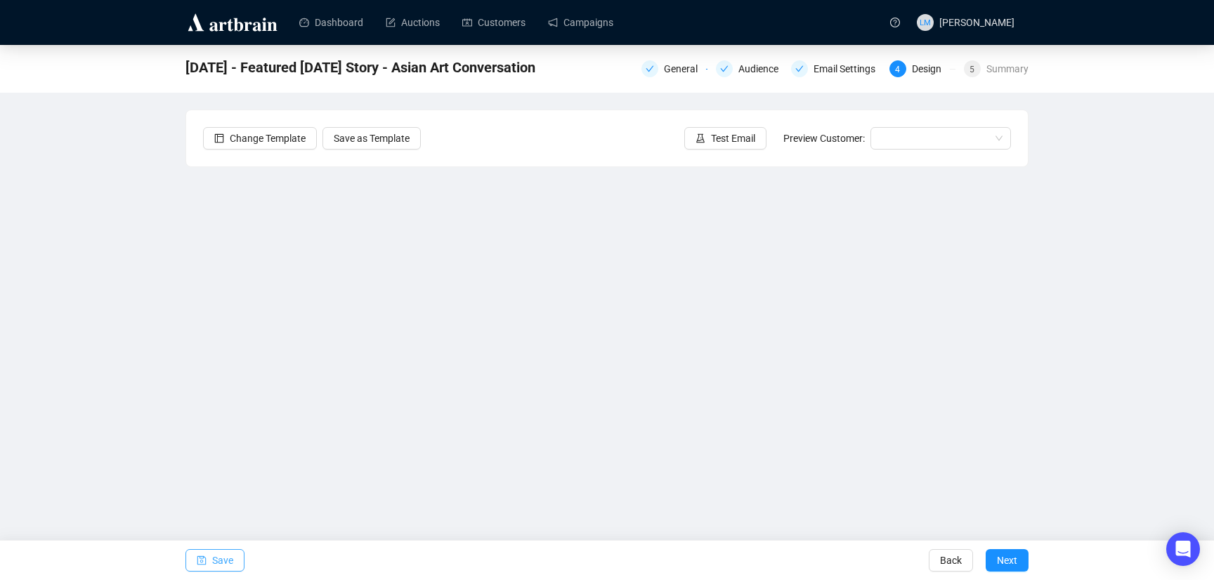
click at [232, 557] on span "Save" at bounding box center [222, 560] width 21 height 39
